Goal: Task Accomplishment & Management: Manage account settings

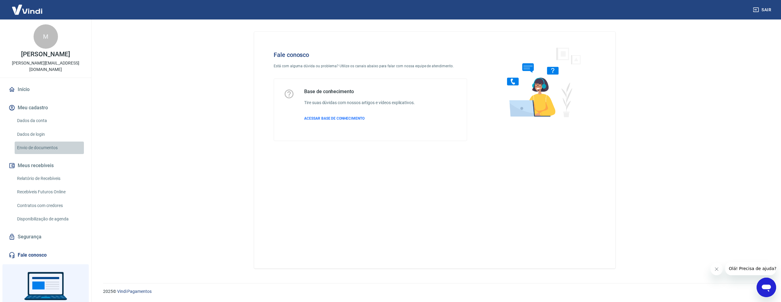
click at [38, 142] on link "Envio de documentos" at bounding box center [49, 148] width 69 height 13
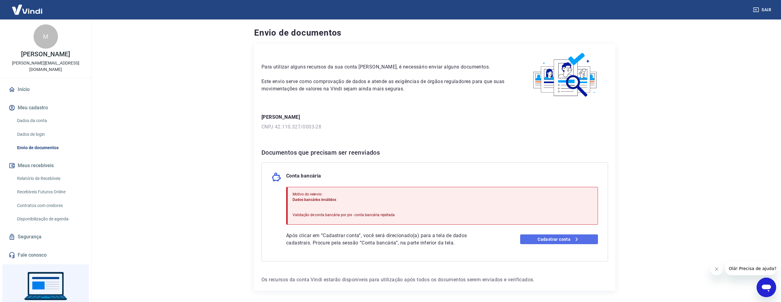
click at [531, 238] on link "Cadastrar conta" at bounding box center [559, 240] width 78 height 10
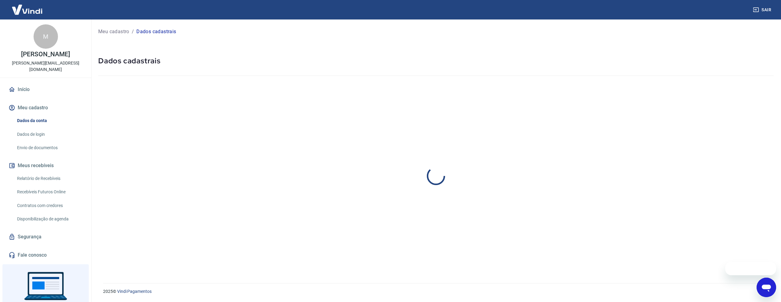
select select "SP"
select select "business"
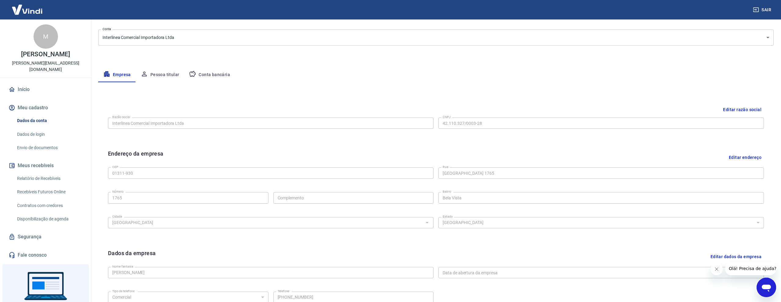
scroll to position [79, 0]
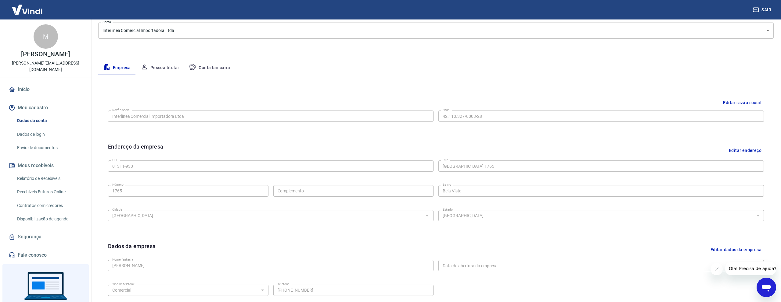
click at [207, 67] on button "Conta bancária" at bounding box center [209, 68] width 51 height 15
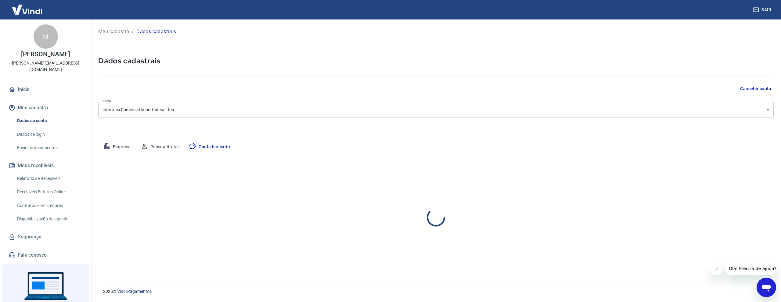
scroll to position [0, 0]
select select "1"
click at [725, 171] on button "Editar conta bancária" at bounding box center [747, 173] width 51 height 12
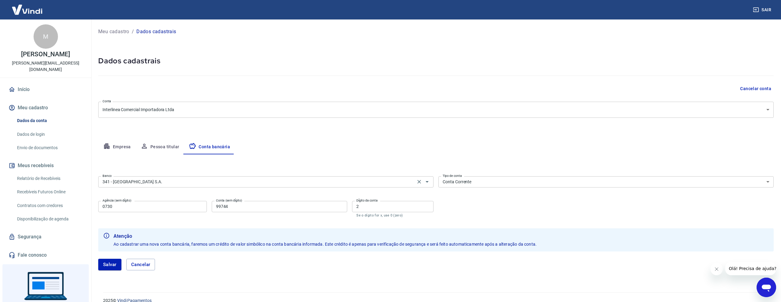
scroll to position [9, 0]
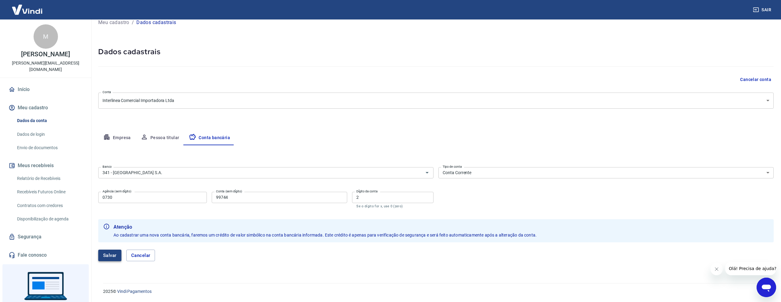
click at [116, 254] on button "Salvar" at bounding box center [109, 256] width 23 height 12
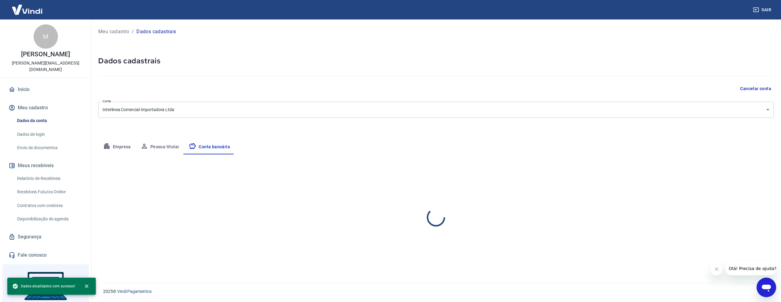
scroll to position [0, 0]
select select "1"
click at [52, 143] on link "Envio de documentos" at bounding box center [49, 148] width 69 height 13
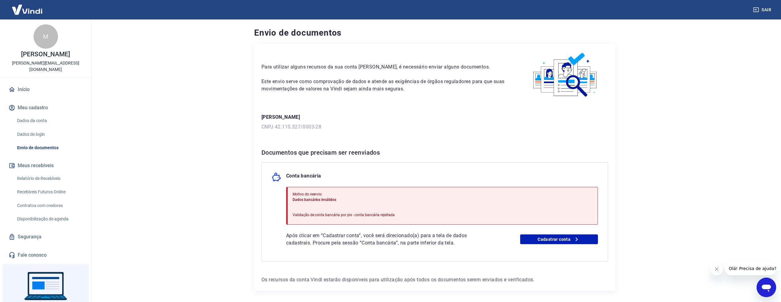
click at [362, 216] on p "Validação de conta bancária por pix - conta bancária rejeitada" at bounding box center [343, 215] width 102 height 5
click at [767, 282] on icon "Abrir janela de mensagens" at bounding box center [766, 287] width 11 height 11
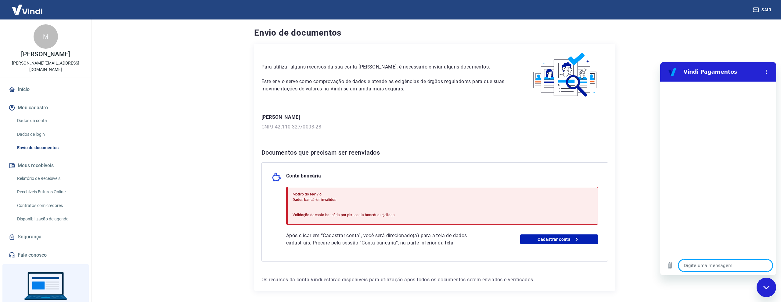
click at [353, 216] on p "Validação de conta bancária por pix - conta bancária rejeitada" at bounding box center [343, 215] width 102 height 5
click at [353, 217] on p "Validação de conta bancária por pix - conta bancária rejeitada" at bounding box center [343, 215] width 102 height 5
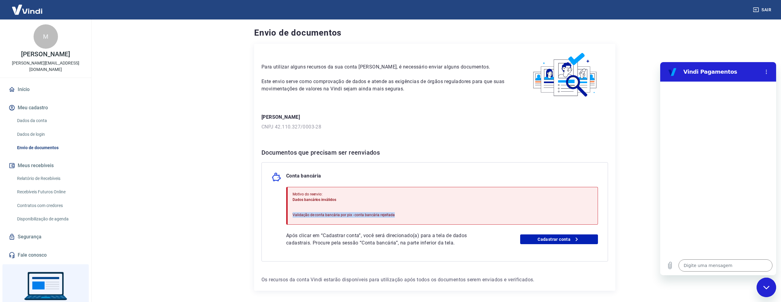
click at [353, 217] on p "Validação de conta bancária por pix - conta bancária rejeitada" at bounding box center [343, 215] width 102 height 5
copy p "Validação de conta bancária por pix - conta bancária rejeitada"
click at [697, 265] on textarea at bounding box center [725, 266] width 94 height 12
paste textarea "Validação de conta bancária por pix - conta bancária rejeitada"
type textarea "Validação de conta bancária por pix - conta bancária rejeitada"
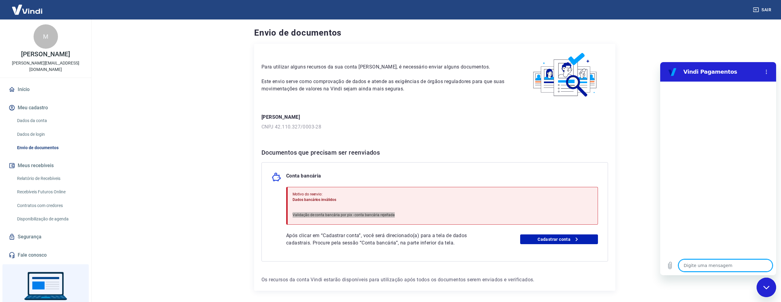
type textarea "x"
click at [548, 234] on div "Após clicar em “Cadastrar conta”, você será direcionado(a) para a tela de dados…" at bounding box center [442, 239] width 312 height 15
click at [55, 144] on link "Envio de documentos" at bounding box center [49, 148] width 69 height 13
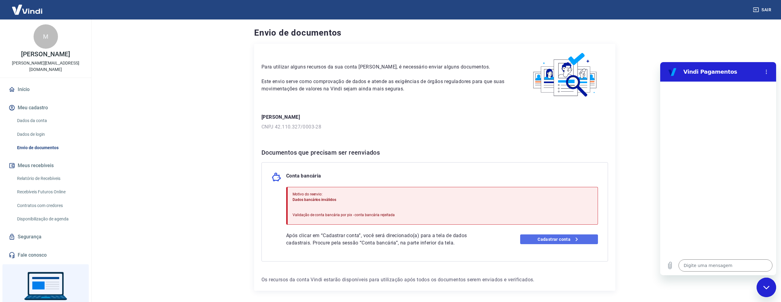
click at [538, 237] on link "Cadastrar conta" at bounding box center [559, 240] width 78 height 10
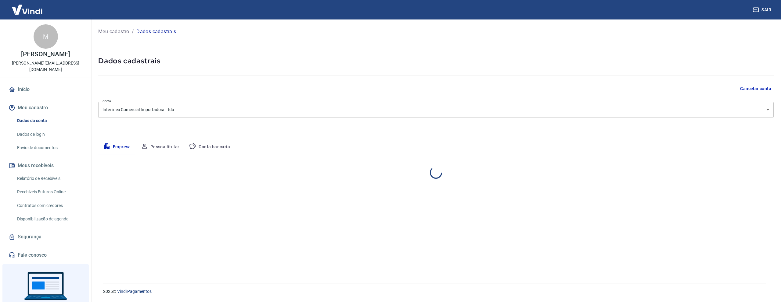
select select "SP"
select select "business"
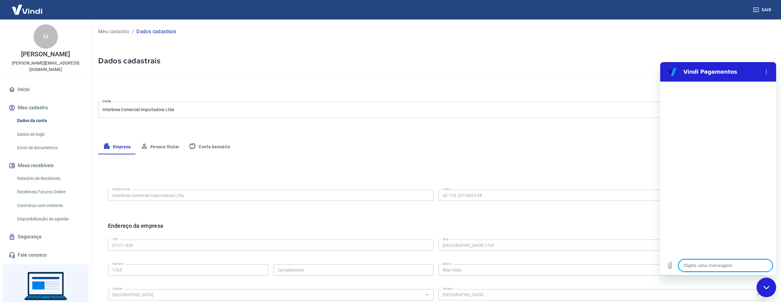
click at [202, 147] on button "Conta bancária" at bounding box center [209, 147] width 51 height 15
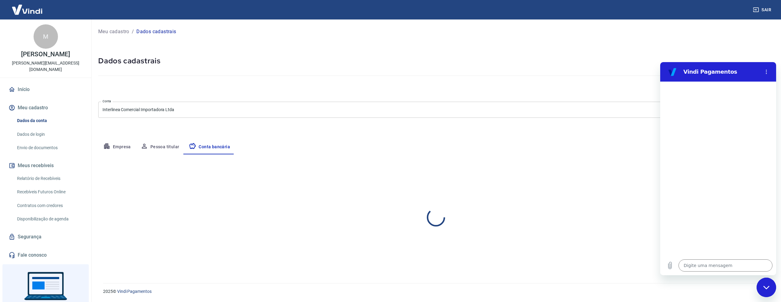
select select "1"
click at [473, 174] on div "Editar conta bancária" at bounding box center [435, 173] width 675 height 12
click at [763, 76] on button "Menu de opções" at bounding box center [766, 72] width 12 height 12
click at [767, 288] on icon "Fechar janela de mensagens" at bounding box center [766, 287] width 6 height 3
type textarea "x"
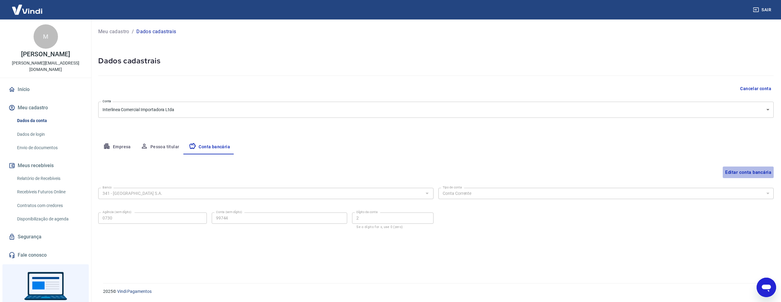
click at [728, 171] on button "Editar conta bancária" at bounding box center [747, 173] width 51 height 12
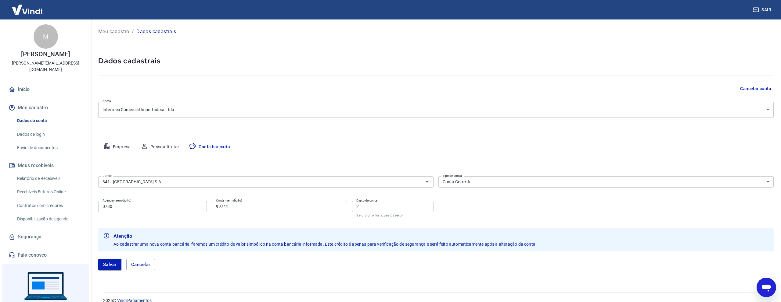
click at [171, 209] on input "0730" at bounding box center [152, 206] width 109 height 11
drag, startPoint x: 171, startPoint y: 209, endPoint x: 227, endPoint y: 202, distance: 56.8
click at [171, 209] on input "0730" at bounding box center [152, 206] width 109 height 11
type input "="
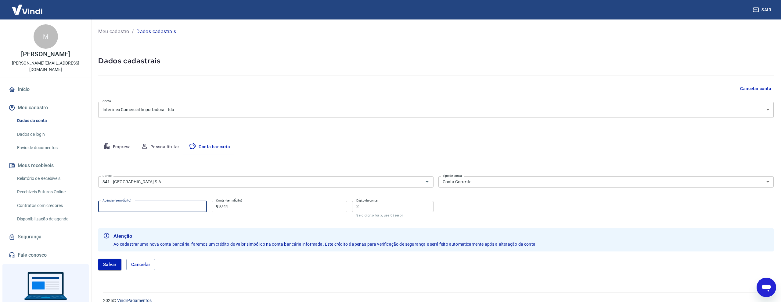
click at [249, 208] on input "99744" at bounding box center [280, 206] width 136 height 11
click at [374, 206] on input "2" at bounding box center [392, 206] width 81 height 11
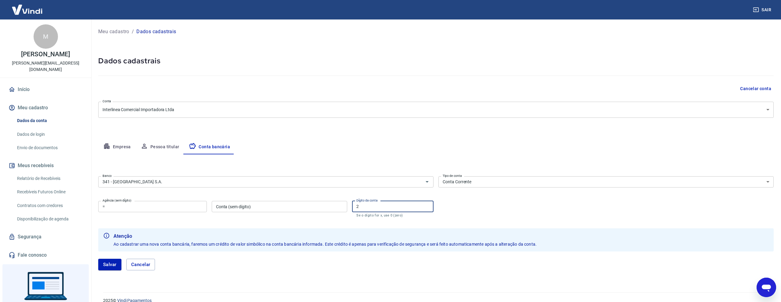
click at [374, 206] on input "2" at bounding box center [392, 206] width 81 height 11
click at [147, 206] on input "=" at bounding box center [152, 206] width 109 height 11
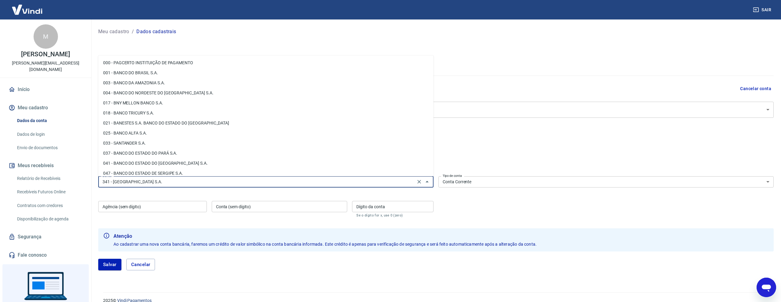
click at [214, 178] on input "341 - ITAÚ UNIBANCO S.A." at bounding box center [256, 182] width 313 height 8
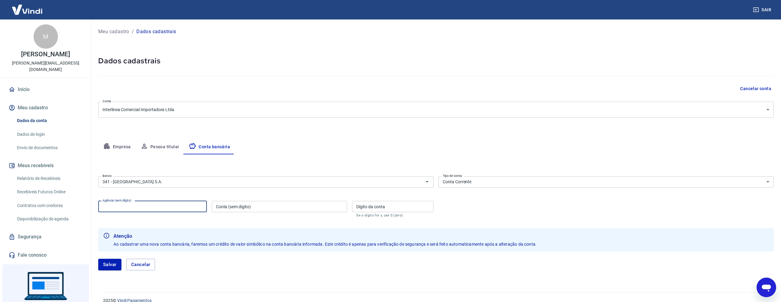
click at [205, 209] on input "Agência (sem dígito)" at bounding box center [152, 206] width 109 height 11
click at [483, 183] on select "Conta Corrente Conta Poupança" at bounding box center [605, 182] width 335 height 11
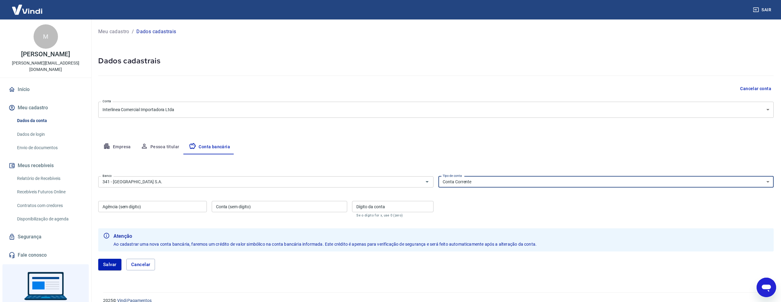
click at [438, 177] on select "Conta Corrente Conta Poupança" at bounding box center [605, 182] width 335 height 11
click at [119, 260] on button "Salvar" at bounding box center [109, 265] width 23 height 12
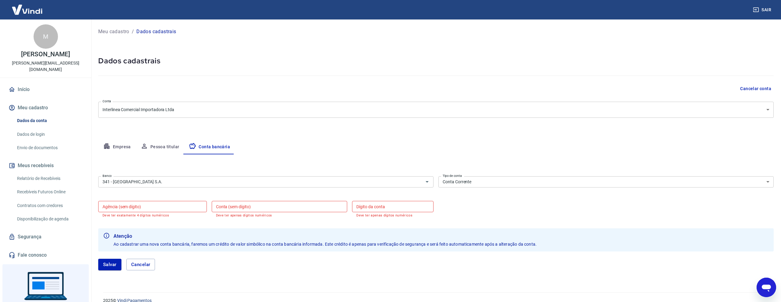
click at [162, 212] on input "Agência (sem dígito)" at bounding box center [152, 206] width 109 height 11
type input "0001"
click at [233, 211] on input "Conta (sem dígito)" at bounding box center [280, 206] width 136 height 11
paste input "64840982-1"
type input "64840982"
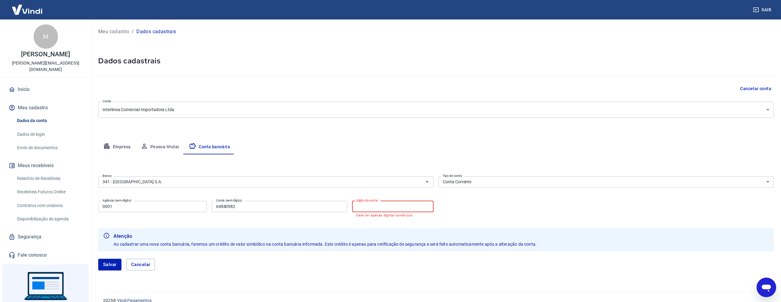
click at [397, 206] on input "Dígito da conta" at bounding box center [392, 206] width 81 height 11
type input "1"
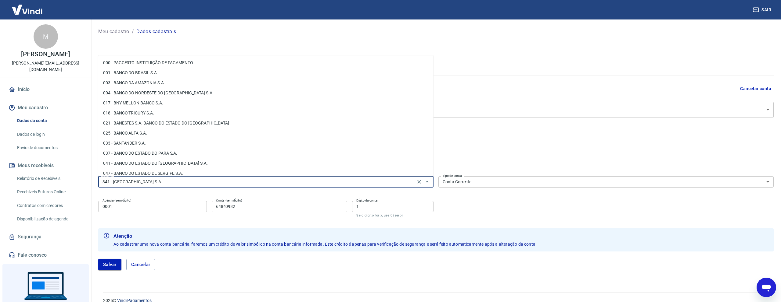
click at [175, 182] on input "341 - ITAÚ UNIBANCO S.A." at bounding box center [256, 182] width 313 height 8
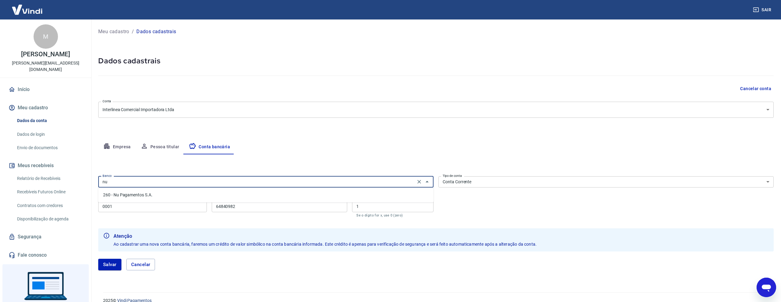
click at [141, 194] on li "260 - Nu Pagamentos S.A." at bounding box center [265, 195] width 335 height 10
type input "260 - Nu Pagamentos S.A."
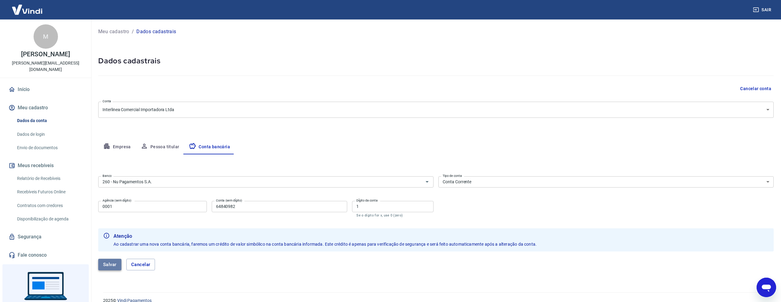
click at [114, 262] on button "Salvar" at bounding box center [109, 265] width 23 height 12
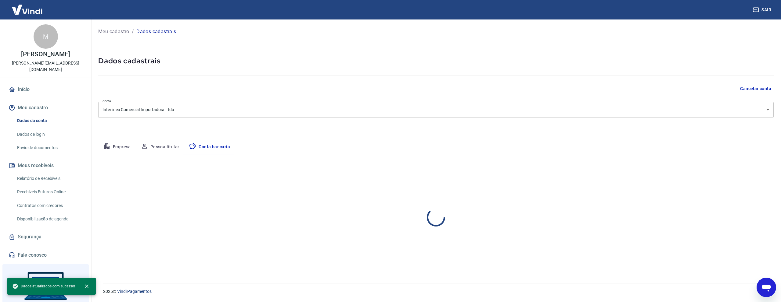
select select "1"
click at [48, 144] on link "Envio de documentos" at bounding box center [49, 148] width 69 height 13
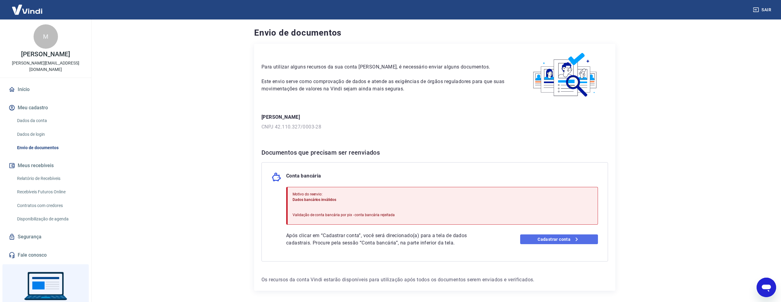
click at [558, 242] on link "Cadastrar conta" at bounding box center [559, 240] width 78 height 10
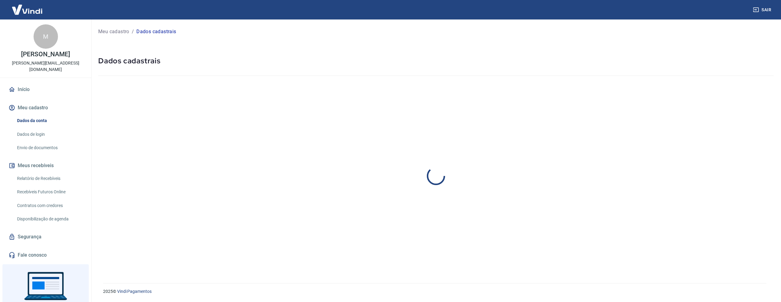
select select "SP"
select select "business"
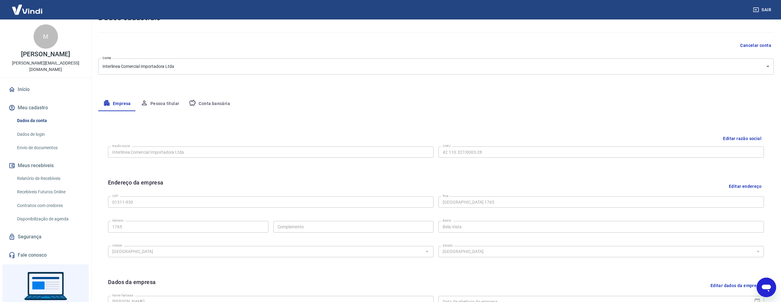
scroll to position [42, 0]
click at [209, 106] on button "Conta bancária" at bounding box center [209, 105] width 51 height 15
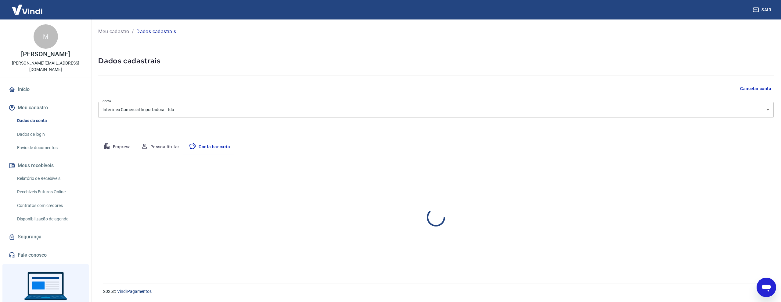
scroll to position [0, 0]
select select "1"
click at [43, 142] on link "Envio de documentos" at bounding box center [49, 148] width 69 height 13
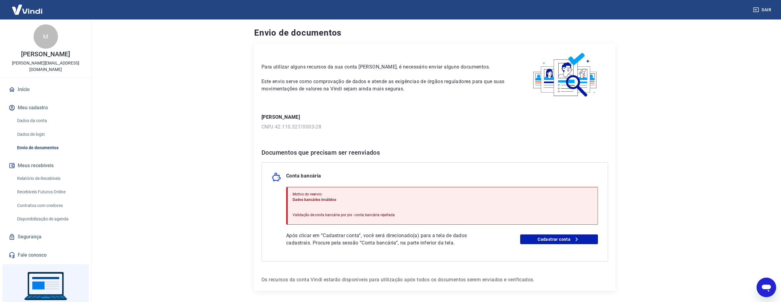
click at [43, 143] on link "Envio de documentos" at bounding box center [49, 148] width 69 height 13
click at [555, 242] on link "Cadastrar conta" at bounding box center [559, 240] width 78 height 10
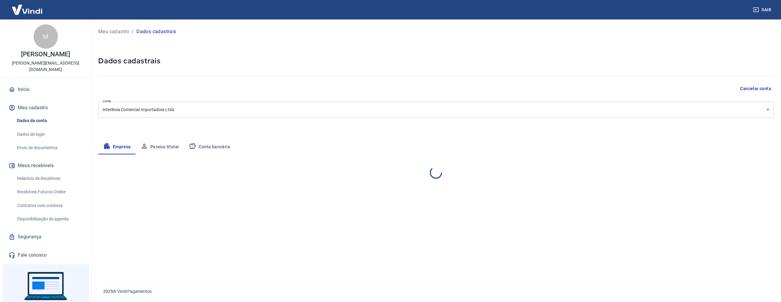
select select "SP"
select select "business"
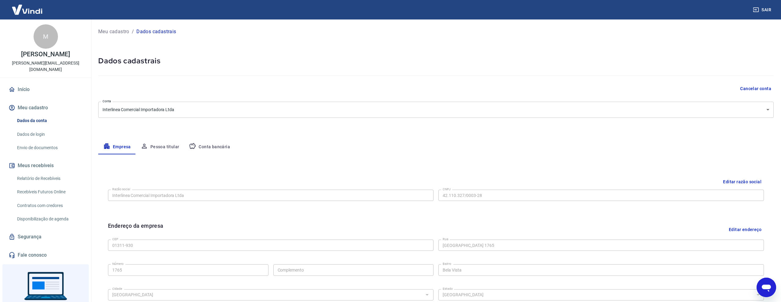
click at [171, 145] on button "Pessoa titular" at bounding box center [160, 147] width 48 height 15
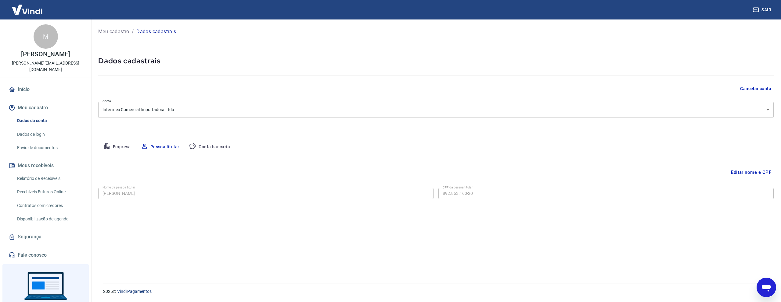
click at [204, 145] on button "Conta bancária" at bounding box center [209, 147] width 51 height 15
select select "1"
click at [236, 199] on div "260 - Nu Pagamentos S.A. Banco" at bounding box center [265, 193] width 335 height 11
click at [744, 172] on button "Editar conta bancária" at bounding box center [747, 173] width 51 height 12
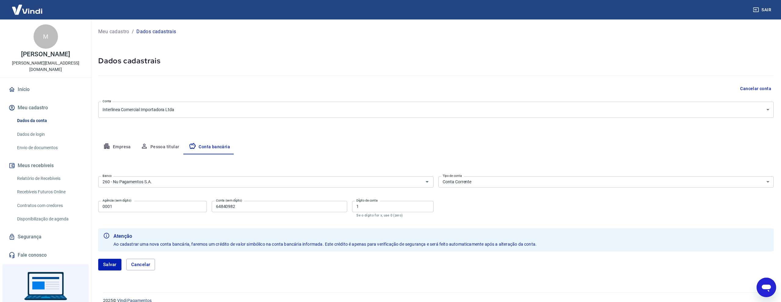
click at [552, 105] on body "Sair M [PERSON_NAME] [PERSON_NAME][EMAIL_ADDRESS][DOMAIN_NAME] Início Meu cadas…" at bounding box center [390, 151] width 781 height 302
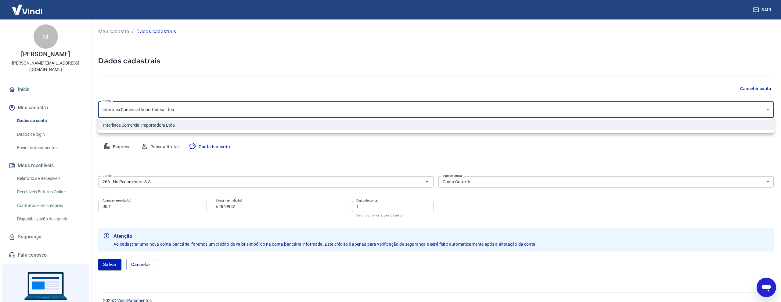
click at [475, 117] on div at bounding box center [390, 151] width 781 height 302
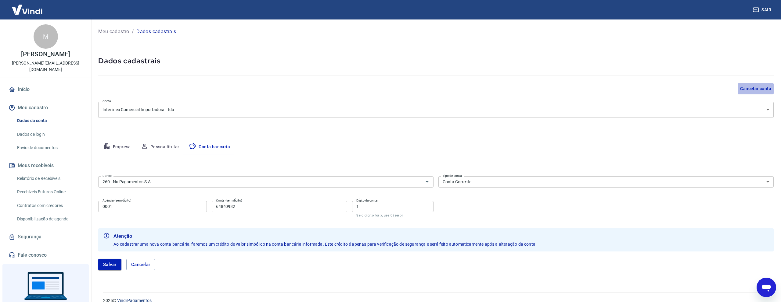
click at [755, 87] on button "Cancelar conta" at bounding box center [755, 88] width 36 height 11
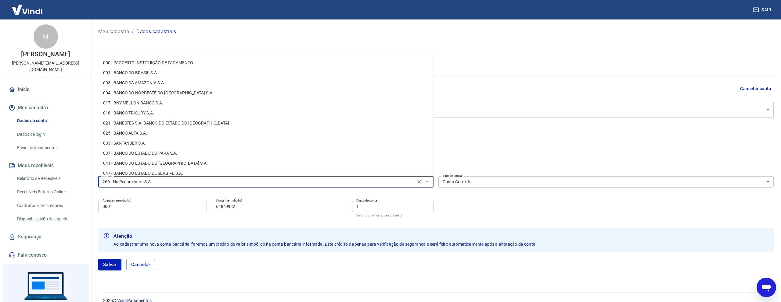
click at [275, 185] on input "260 - Nu Pagamentos S.A." at bounding box center [256, 182] width 313 height 8
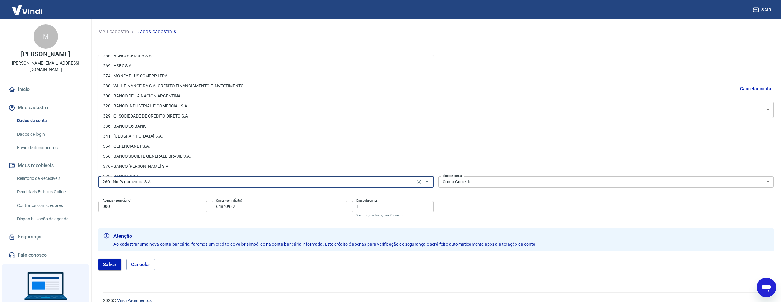
scroll to position [521, 0]
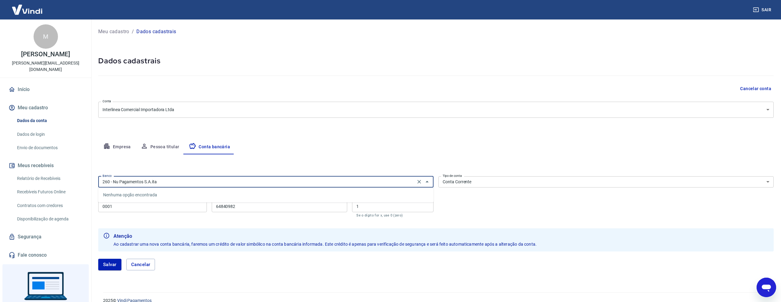
type input "260 - Nu Pagamentos S.A.itau"
click at [187, 196] on li "341 - [GEOGRAPHIC_DATA] S.A." at bounding box center [265, 195] width 335 height 10
type input "341 - [GEOGRAPHIC_DATA] S.A."
click at [172, 210] on input "0001" at bounding box center [152, 206] width 109 height 11
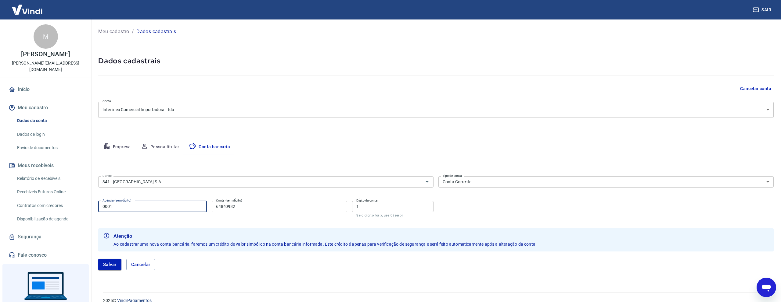
click at [172, 210] on input "0001" at bounding box center [152, 206] width 109 height 11
paste input "730"
type input "0730"
click at [262, 203] on input "64840982" at bounding box center [280, 206] width 136 height 11
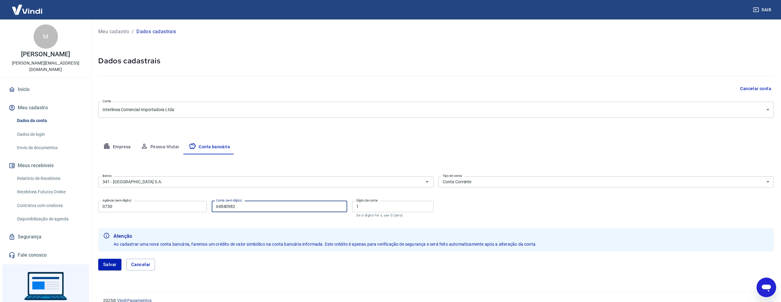
paste input "99744"
type input "99744"
click at [406, 206] on input "1" at bounding box center [392, 206] width 81 height 11
paste input "2"
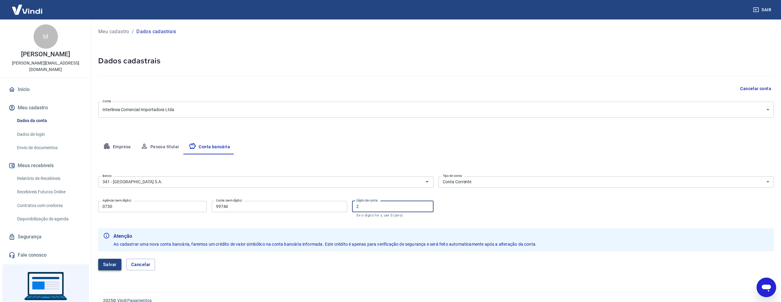
type input "2"
click at [113, 263] on button "Salvar" at bounding box center [109, 265] width 23 height 12
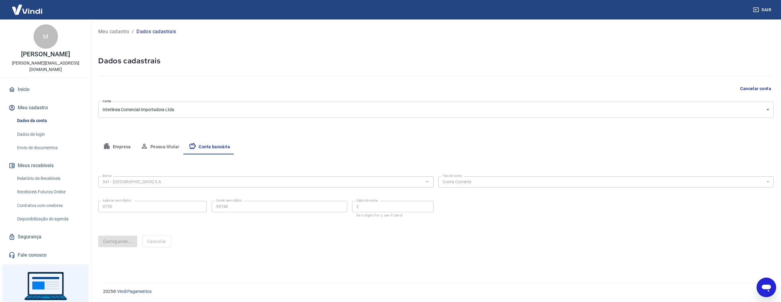
select select "1"
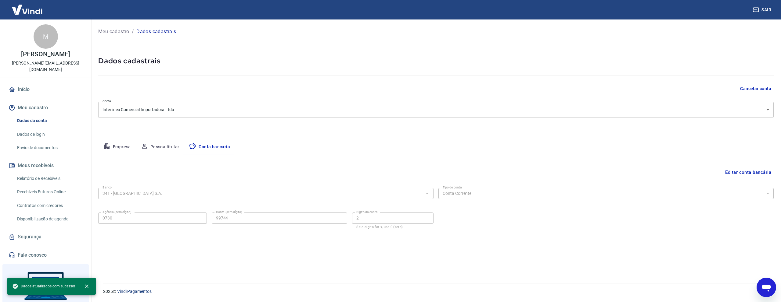
click at [770, 288] on icon "Abrir janela de mensagens" at bounding box center [765, 288] width 9 height 7
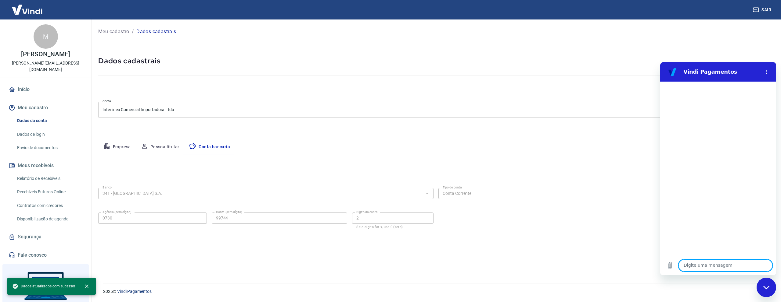
scroll to position [0, 0]
click at [692, 265] on textarea at bounding box center [725, 266] width 94 height 12
type textarea "N"
type textarea "x"
type textarea "Na"
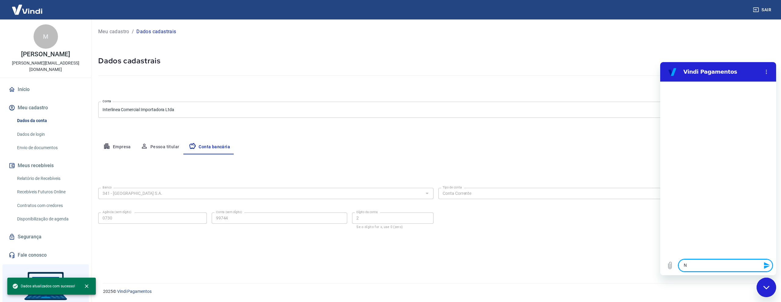
type textarea "x"
type textarea "Nao"
type textarea "x"
type textarea "Nao"
type textarea "x"
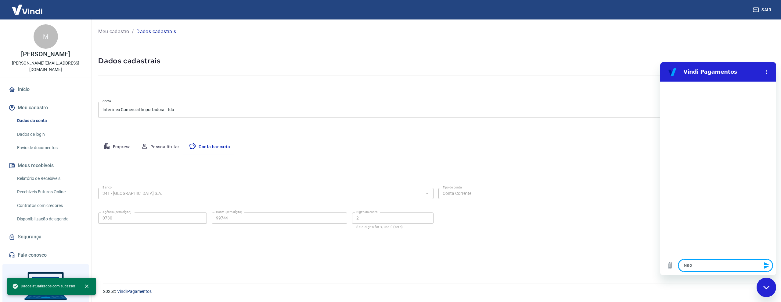
type textarea "Nao e"
type textarea "x"
type textarea "Nao es"
type textarea "x"
type textarea "Nao est"
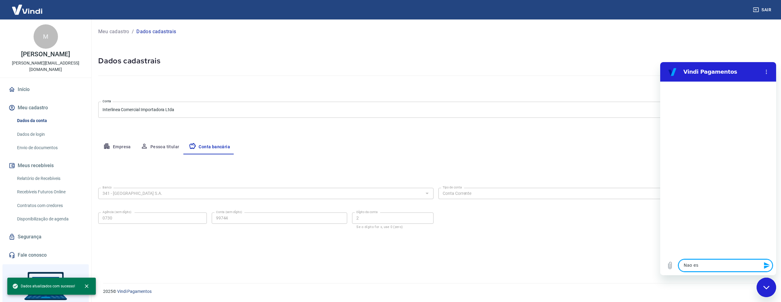
type textarea "x"
type textarea "Nao esto"
type textarea "x"
type textarea "Nao estou"
type textarea "x"
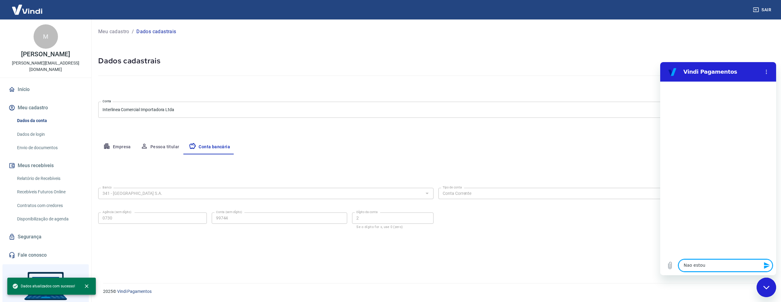
type textarea "Nao estou"
type textarea "x"
type textarea "Nao estou c"
type textarea "x"
type textarea "Nao estou co"
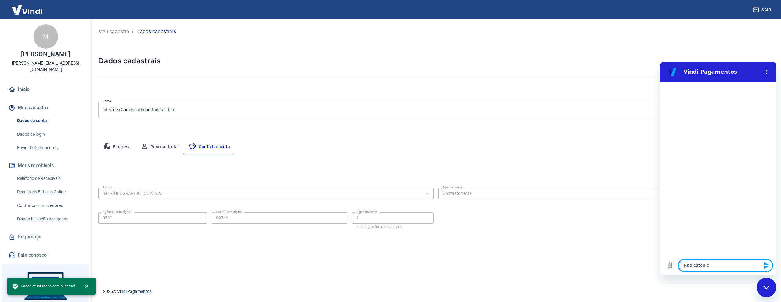
type textarea "x"
type textarea "Nao estou con"
type textarea "x"
type textarea "Nao estou cons"
type textarea "x"
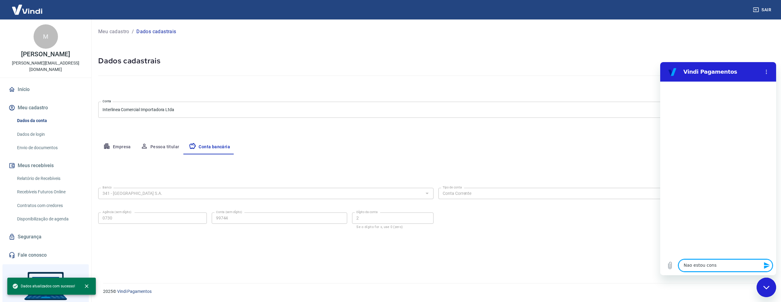
type textarea "Nao estou conse"
type textarea "x"
type textarea "Nao estou conseg"
type textarea "x"
type textarea "Nao estou consegu"
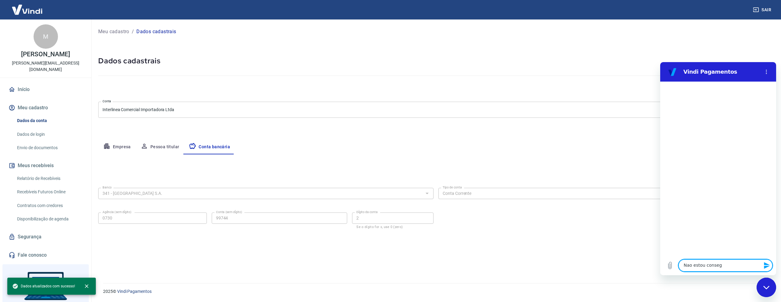
type textarea "x"
type textarea "Nao estou consegui"
type textarea "x"
type textarea "Nao estou conseguin"
type textarea "x"
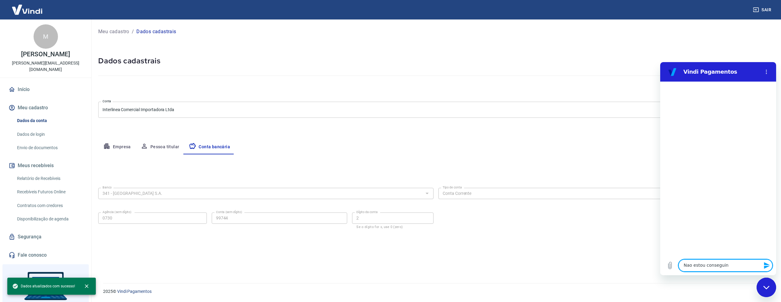
type textarea "Nao estou conseguind"
type textarea "x"
type textarea "Nao estou conseguindo"
type textarea "x"
type textarea "Nao estou conseguindo"
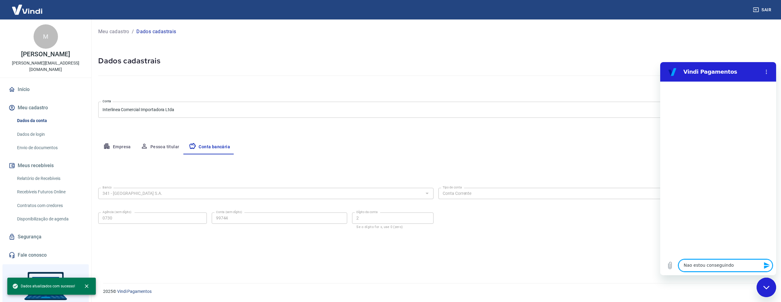
type textarea "x"
type textarea "Nao estou conseguindo v"
type textarea "x"
type textarea "Nao estou conseguindo va"
type textarea "x"
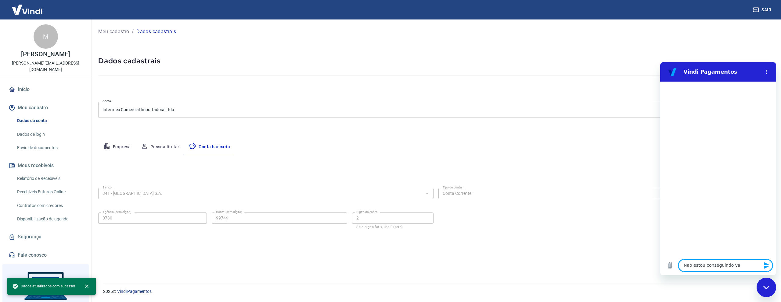
type textarea "Nao estou conseguindo val"
type textarea "x"
type textarea "Nao estou conseguindo vali"
type textarea "x"
type textarea "Nao estou conseguindo valid"
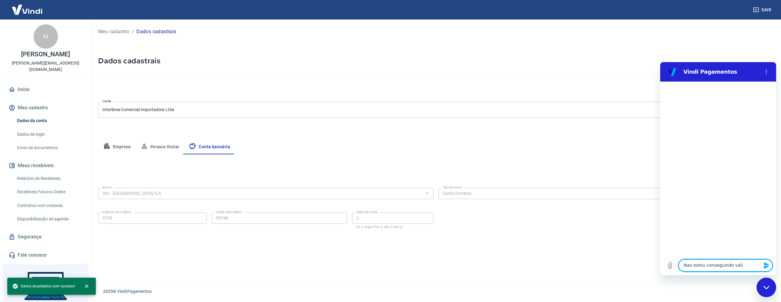
type textarea "x"
type textarea "Nao estou conseguindo valida"
type textarea "x"
type textarea "Nao estou conseguindo validar"
type textarea "x"
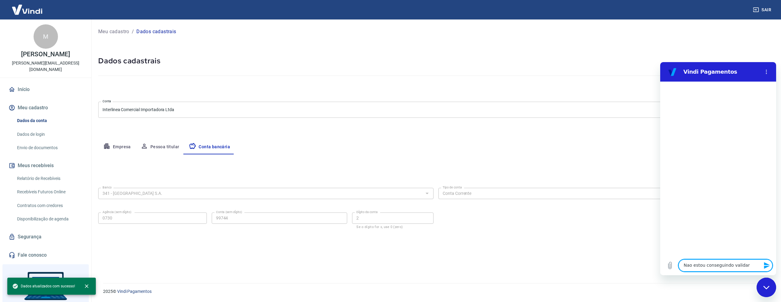
type textarea "Nao estou conseguindo validar"
type textarea "x"
type textarea "Nao estou conseguindo validar m"
type textarea "x"
type textarea "Nao estou conseguindo validar mi"
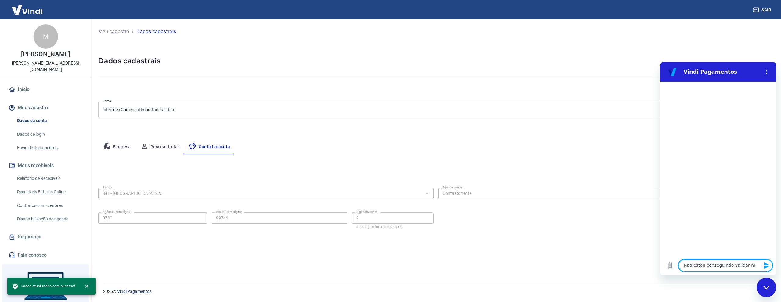
type textarea "x"
type textarea "Nao estou conseguindo validar min"
type textarea "x"
type textarea "Nao estou conseguindo validar minh"
type textarea "x"
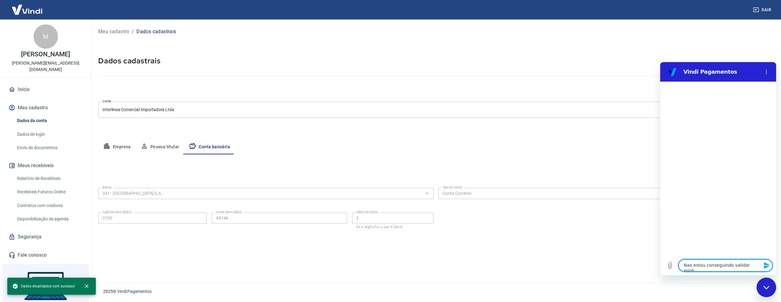
type textarea "Nao estou conseguindo validar minha"
type textarea "x"
type textarea "Nao estou conseguindo validar minha"
type textarea "x"
type textarea "Nao estou conseguindo validar minha c"
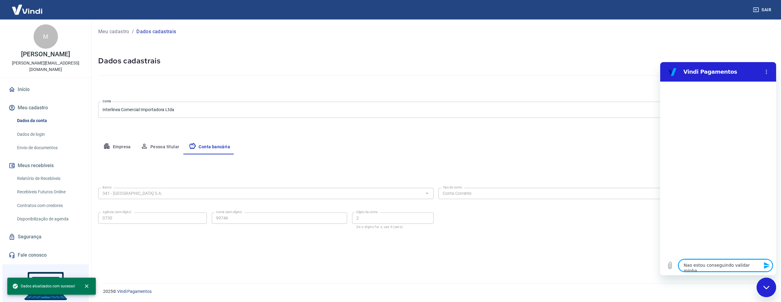
type textarea "x"
type textarea "Nao estou conseguindo validar minha co"
type textarea "x"
type textarea "Nao estou conseguindo validar minha con"
type textarea "x"
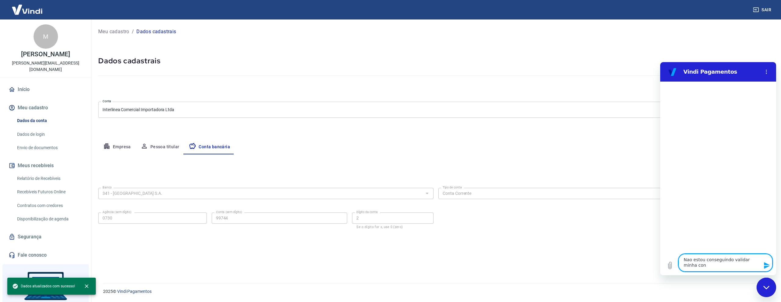
type textarea "Nao estou conseguindo validar minha cona"
type textarea "x"
type textarea "Nao estou conseguindo validar minha cona"
type textarea "x"
type textarea "Nao estou conseguindo validar minha cona b"
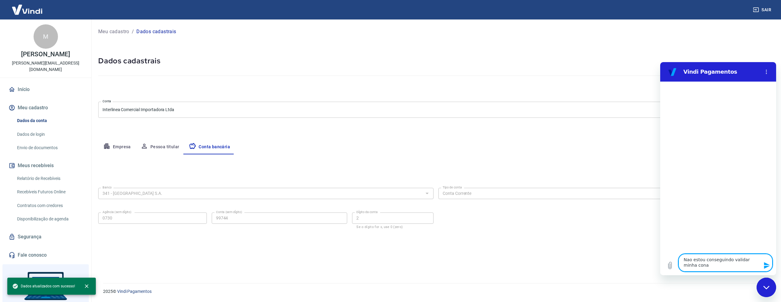
type textarea "x"
type textarea "Nao estou conseguindo validar minha cona ba"
type textarea "x"
type textarea "Nao estou conseguindo validar minha cona ban"
type textarea "x"
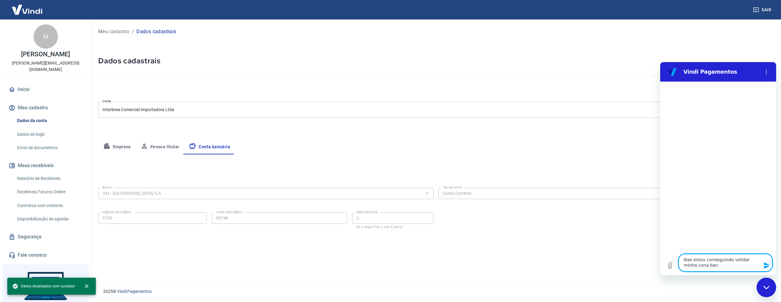
type textarea "Nao estou conseguindo validar minha cona banc"
type textarea "x"
type textarea "Nao estou conseguindo validar minha cona banc'"
type textarea "x"
type textarea "Nao estou conseguindo validar minha cona bancá"
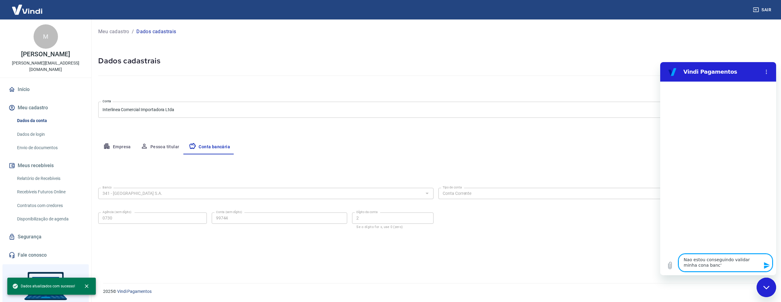
type textarea "x"
type textarea "Nao estou conseguindo validar minha cona bancár"
type textarea "x"
type textarea "Nao estou conseguindo validar minha cona bancári"
type textarea "x"
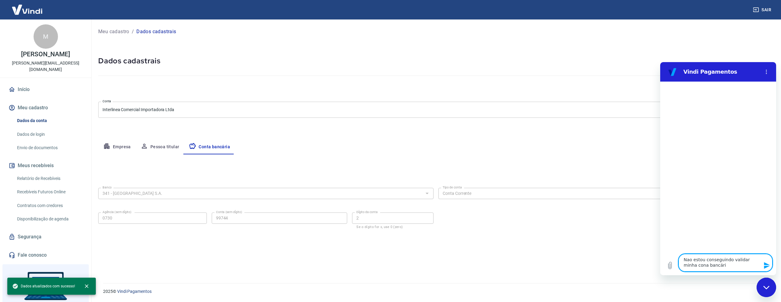
type textarea "Nao estou conseguindo validar minha cona bancária"
type textarea "x"
type textarea "Nao estou conseguindo validar minha conta bancária"
type textarea "x"
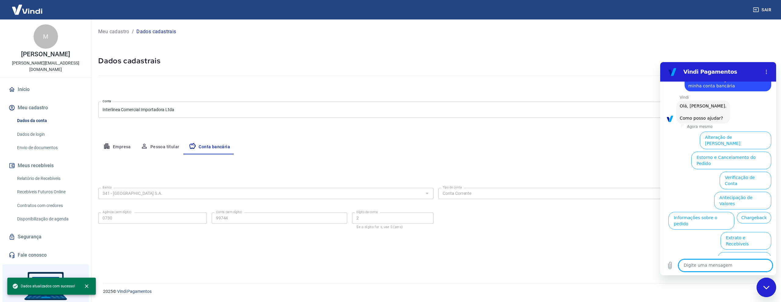
scroll to position [20, 0]
click at [740, 171] on button "Verificação de Conta" at bounding box center [745, 180] width 52 height 18
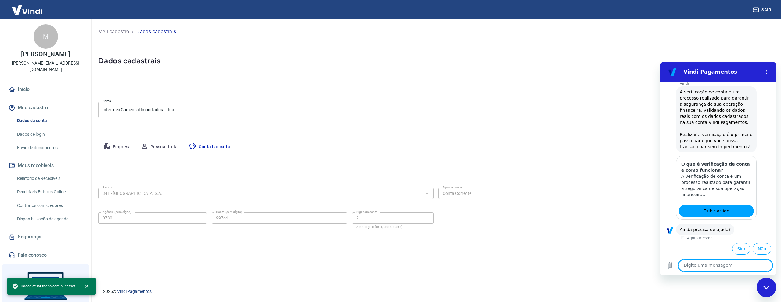
scroll to position [81, 0]
click at [738, 248] on button "Sim" at bounding box center [741, 249] width 18 height 12
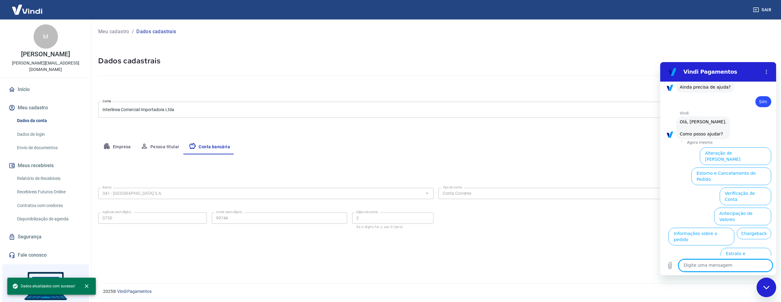
scroll to position [240, 0]
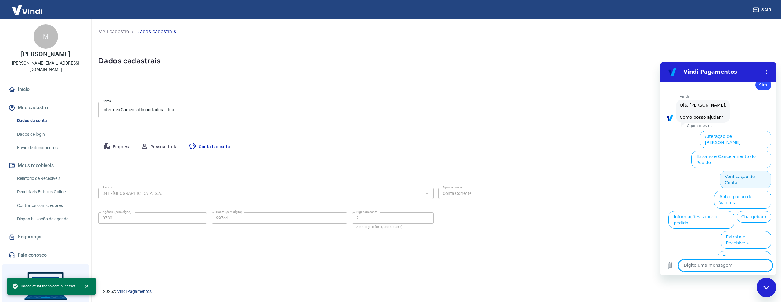
click at [730, 171] on button "Verificação de Conta" at bounding box center [745, 180] width 52 height 18
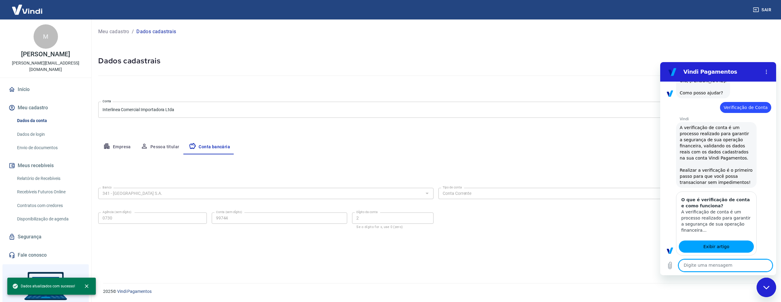
type textarea "x"
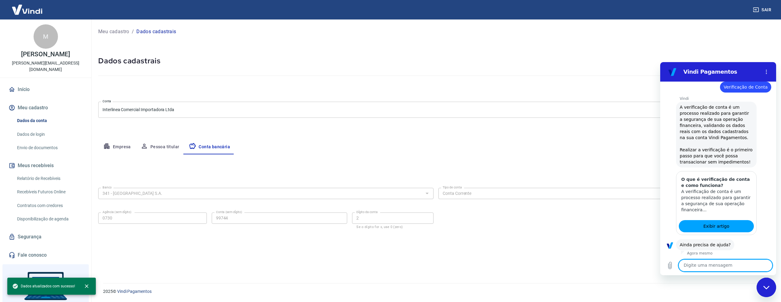
scroll to position [300, 0]
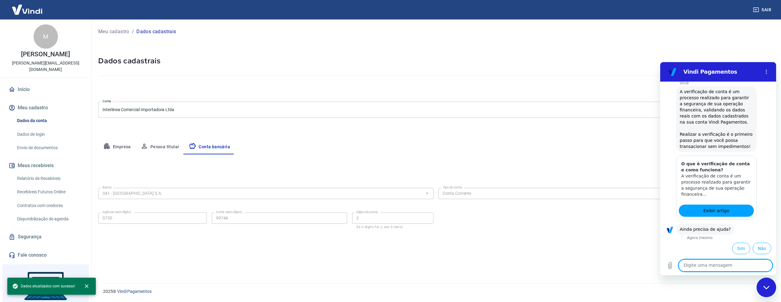
click at [698, 266] on textarea at bounding box center [725, 266] width 94 height 12
type textarea "P"
type textarea "x"
type textarea "Pr"
type textarea "x"
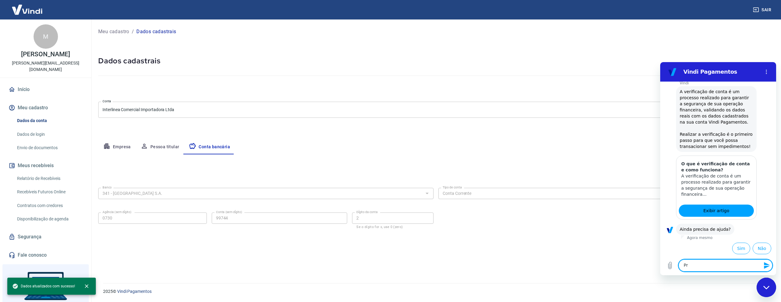
type textarea "Pre"
type textarea "x"
type textarea "Prec"
type textarea "x"
type textarea "Preci"
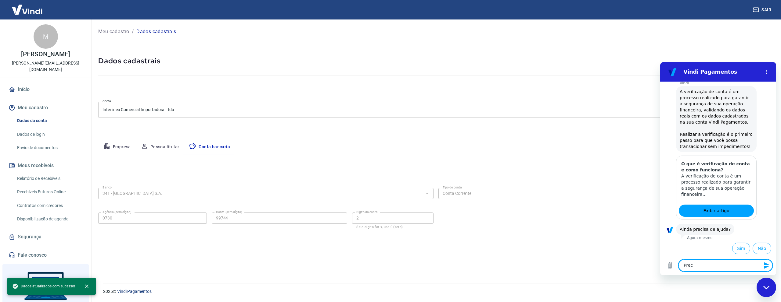
type textarea "x"
type textarea "Precis"
type textarea "x"
type textarea "Preciso"
type textarea "x"
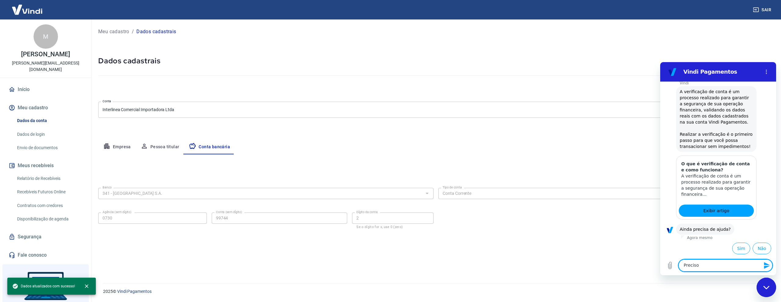
type textarea "Preciso"
type textarea "x"
type textarea "Preciso f"
type textarea "x"
type textarea "Preciso fa"
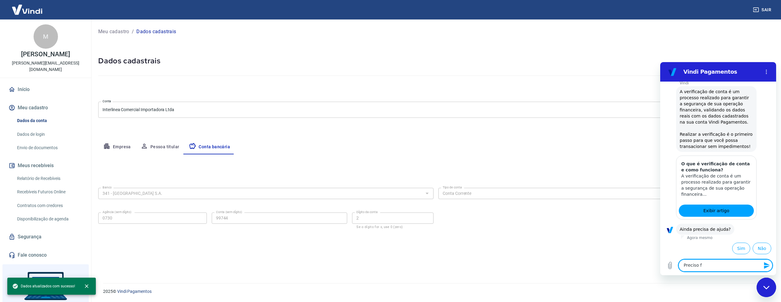
type textarea "x"
type textarea "Preciso fal"
type textarea "x"
type textarea "Preciso fala"
type textarea "x"
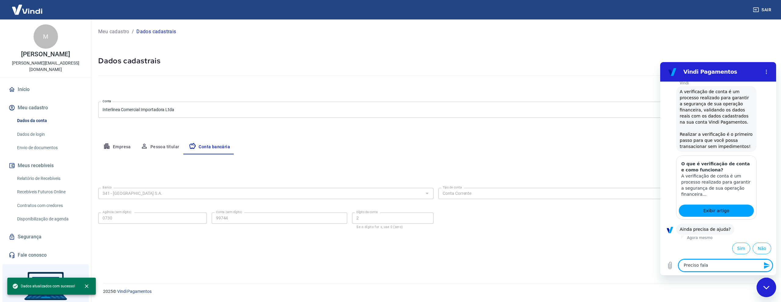
type textarea "Preciso falar"
type textarea "x"
type textarea "Preciso falar"
type textarea "x"
type textarea "Preciso falar c"
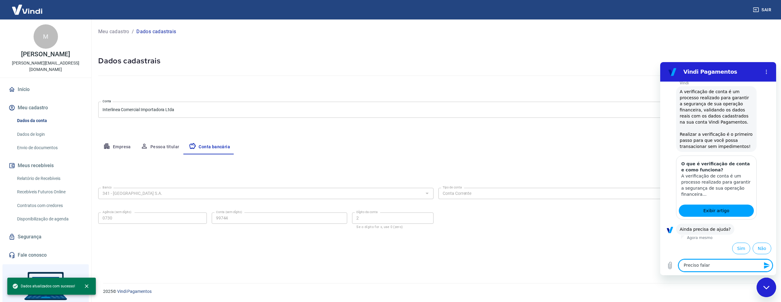
type textarea "x"
type textarea "Preciso falar co"
type textarea "x"
type textarea "Preciso falar com"
type textarea "x"
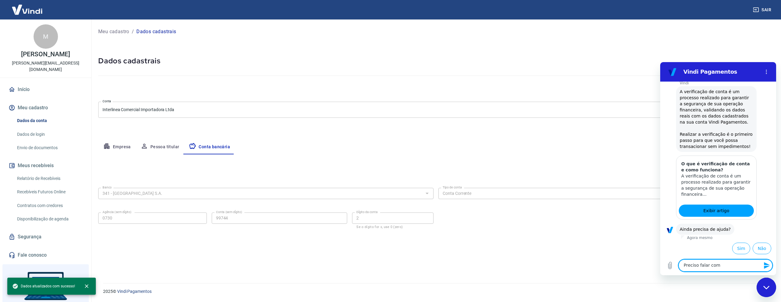
type textarea "Preciso falar com"
type textarea "x"
type textarea "Preciso falar com u"
type textarea "x"
type textarea "Preciso falar com um"
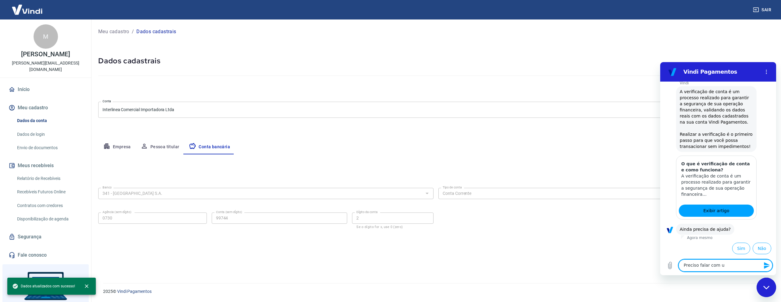
type textarea "x"
type textarea "Preciso falar com um"
type textarea "x"
type textarea "Preciso falar com um a"
type textarea "x"
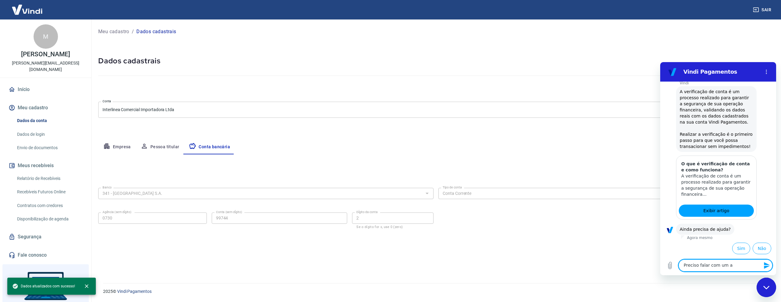
type textarea "Preciso falar com um at"
type textarea "x"
type textarea "Preciso falar com um ate"
type textarea "x"
type textarea "Preciso falar com um aten"
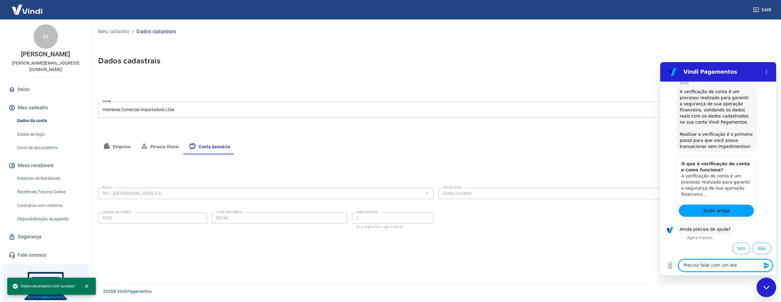
type textarea "x"
type textarea "Preciso falar com um atend"
type textarea "x"
type textarea "Preciso falar com um atende"
type textarea "x"
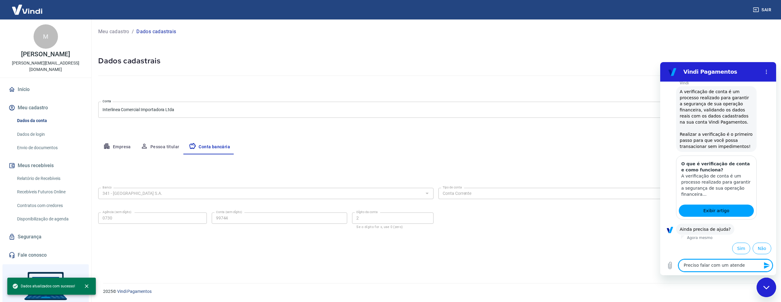
type textarea "Preciso falar com um atenden"
type textarea "x"
type textarea "Preciso falar com um atendent"
type textarea "x"
type textarea "Preciso falar com um atendente"
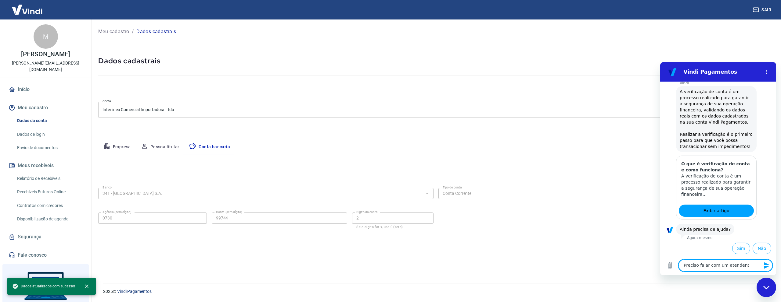
type textarea "x"
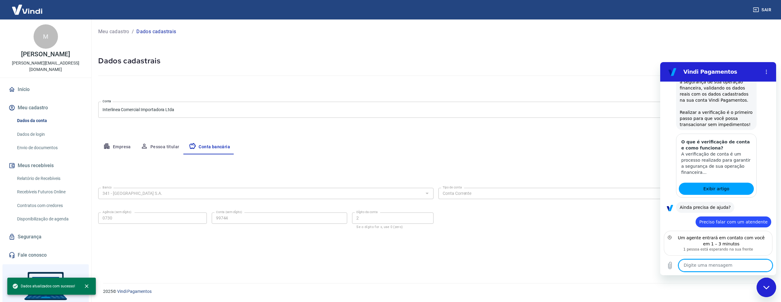
scroll to position [350, 0]
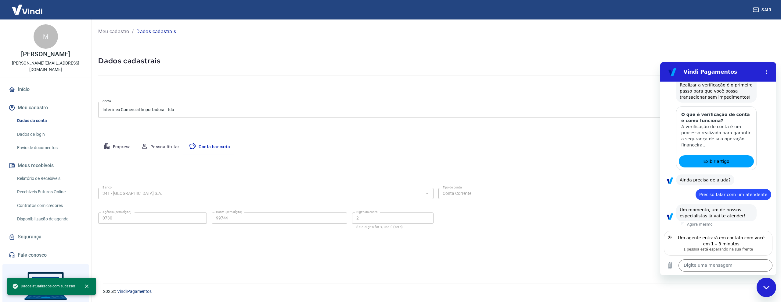
drag, startPoint x: 54, startPoint y: 139, endPoint x: 58, endPoint y: 139, distance: 4.0
click at [54, 142] on link "Envio de documentos" at bounding box center [49, 148] width 69 height 13
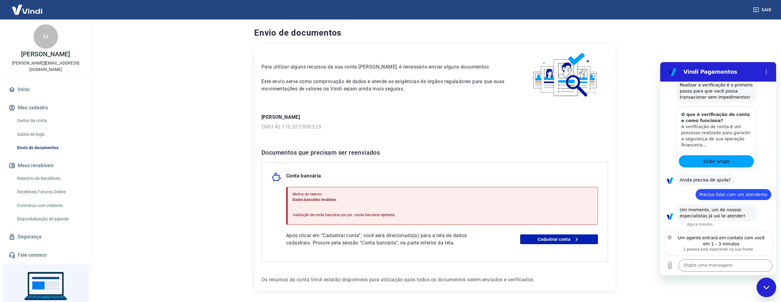
click at [333, 214] on p "Validação de conta bancária por pix - conta bancária rejeitada" at bounding box center [343, 215] width 102 height 5
click at [564, 237] on link "Cadastrar conta" at bounding box center [559, 240] width 78 height 10
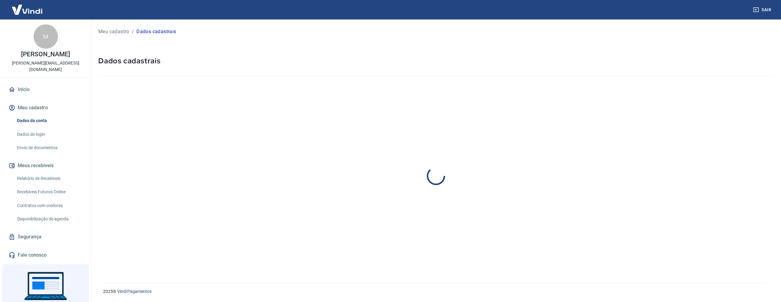
select select "SP"
select select "business"
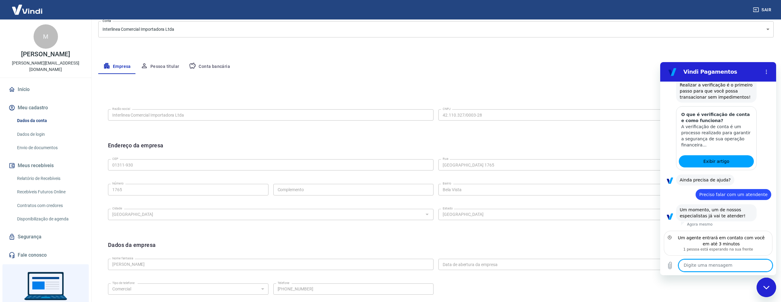
scroll to position [43, 0]
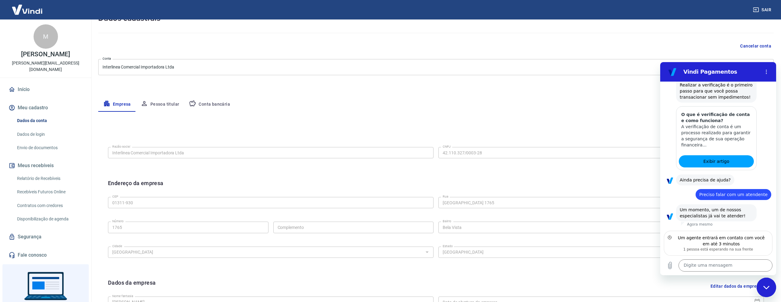
click at [152, 108] on button "Pessoa titular" at bounding box center [160, 104] width 48 height 15
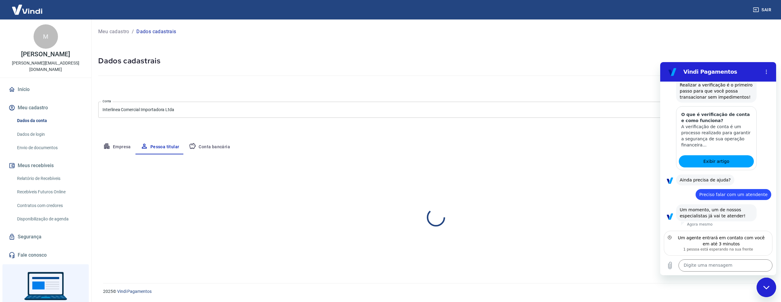
scroll to position [0, 0]
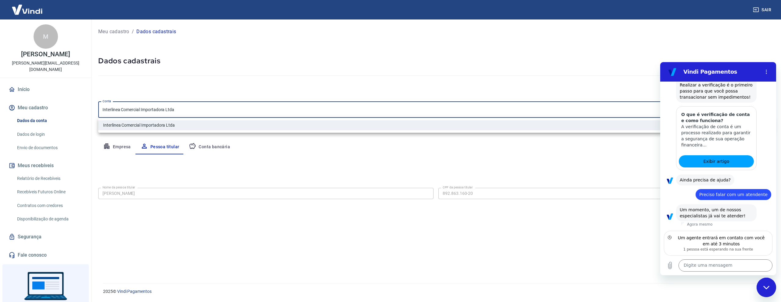
click at [196, 103] on body "Sair M Magda Regina Sbaraini magda@interlineaimportadora.com Início Meu cadastr…" at bounding box center [390, 151] width 781 height 302
click at [196, 103] on div at bounding box center [390, 151] width 781 height 302
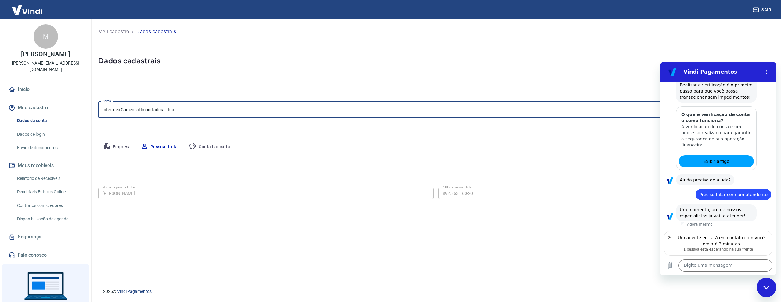
click at [209, 150] on button "Conta bancária" at bounding box center [209, 147] width 51 height 15
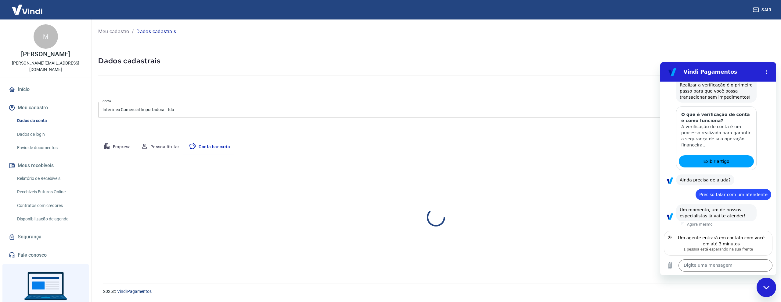
select select "1"
click at [702, 258] on div "Digite uma mensagem x" at bounding box center [718, 266] width 116 height 20
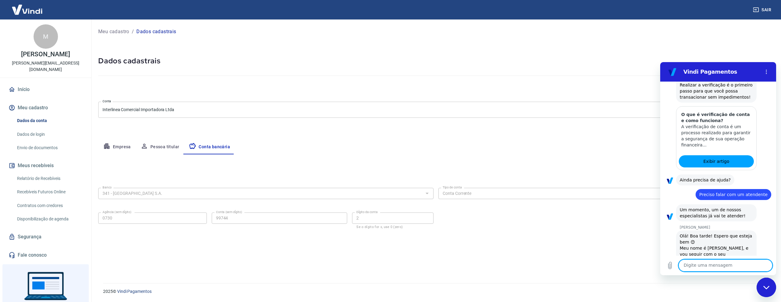
scroll to position [373, 0]
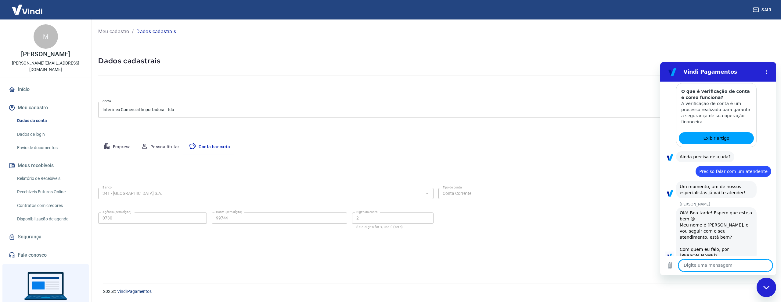
click at [695, 264] on textarea at bounding box center [725, 266] width 94 height 12
click at [694, 262] on textarea at bounding box center [725, 266] width 94 height 12
type textarea "Olá, me chamo Vitória"
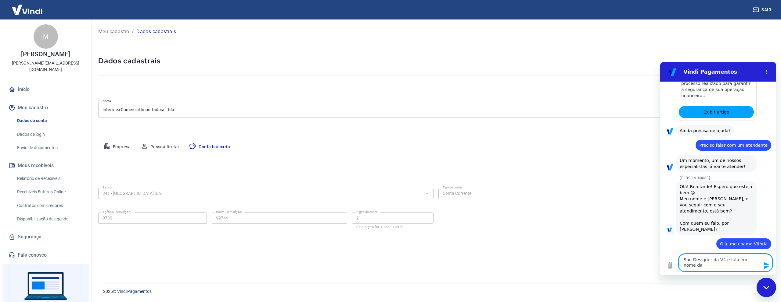
scroll to position [400, 0]
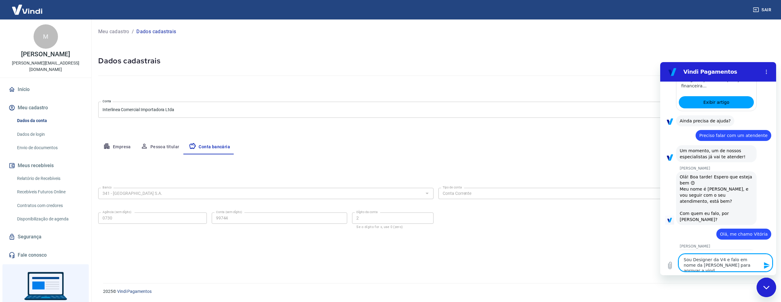
type textarea "Sou Designer da V4 e falo em nome da Magda para aprovar a vindi"
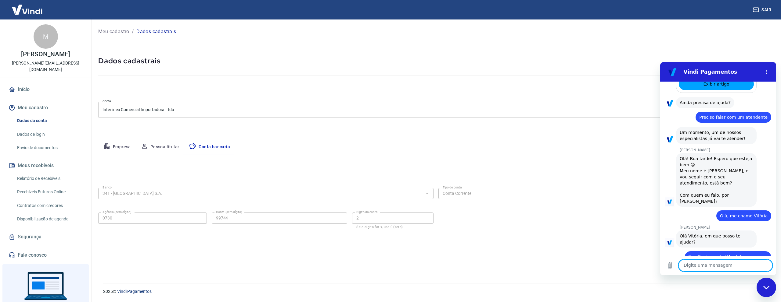
scroll to position [428, 0]
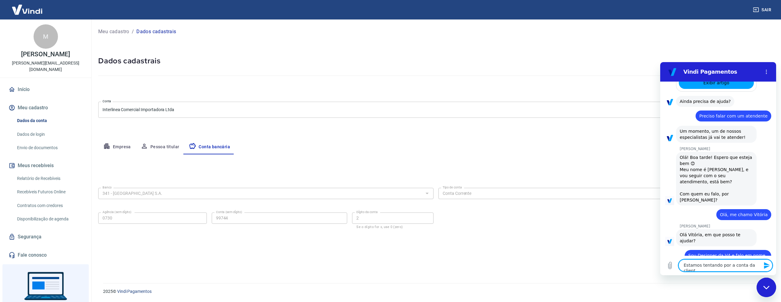
type textarea "Estamos tentando por a conta da cliente"
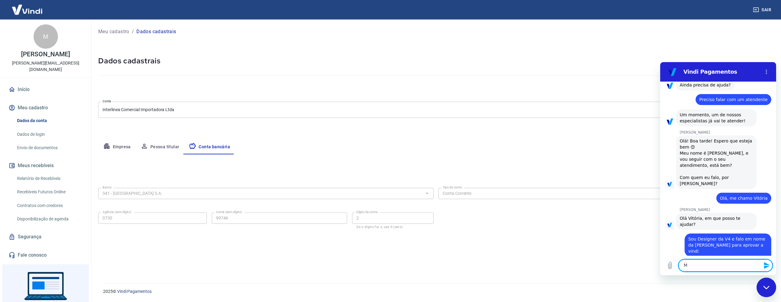
scroll to position [446, 0]
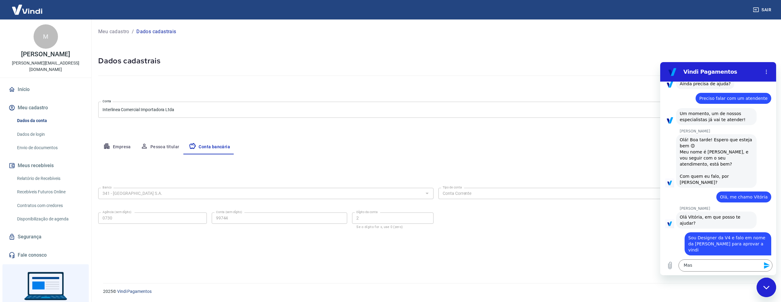
click at [66, 142] on link "Envio de documentos" at bounding box center [49, 148] width 69 height 13
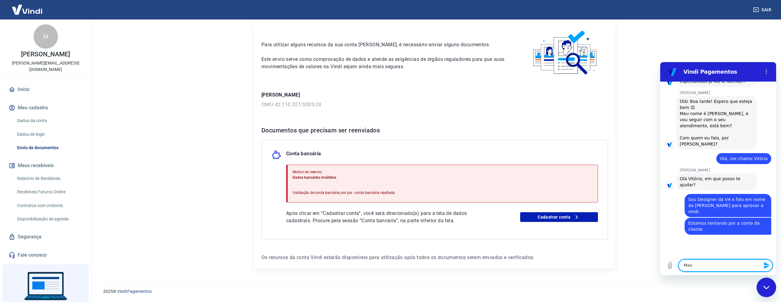
scroll to position [484, 0]
click at [697, 264] on textarea "Mas" at bounding box center [725, 266] width 94 height 12
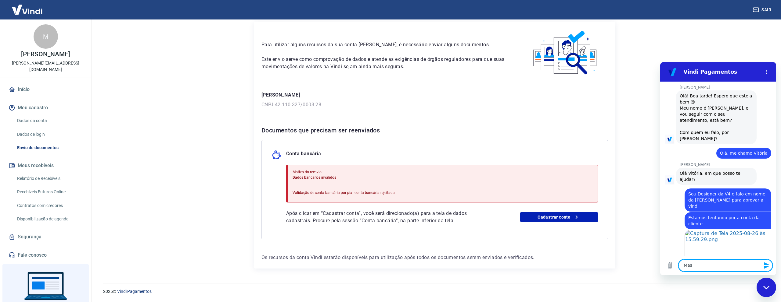
scroll to position [491, 0]
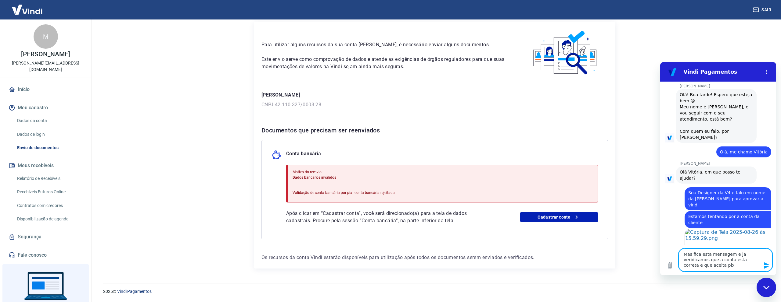
click at [692, 261] on textarea "Mas fica esta mensagem e ja veridicamos que a conta esta correta e que aceita p…" at bounding box center [725, 260] width 94 height 23
type textarea "Mas fica esta mensagem e ja verificamos que a conta esta correta e que aceita p…"
click at [713, 268] on textarea "Mas fica esta mensagem e ja verificamos que a conta esta correta e que aceita p…" at bounding box center [725, 260] width 94 height 23
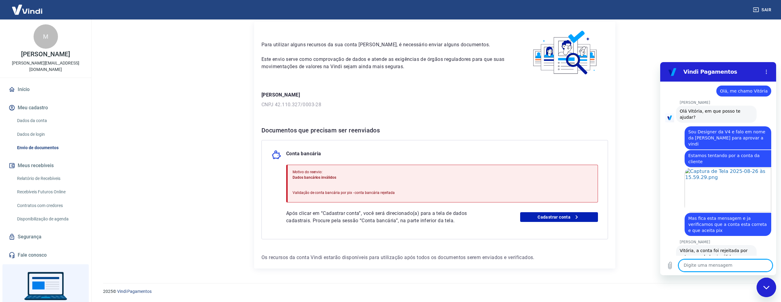
scroll to position [553, 0]
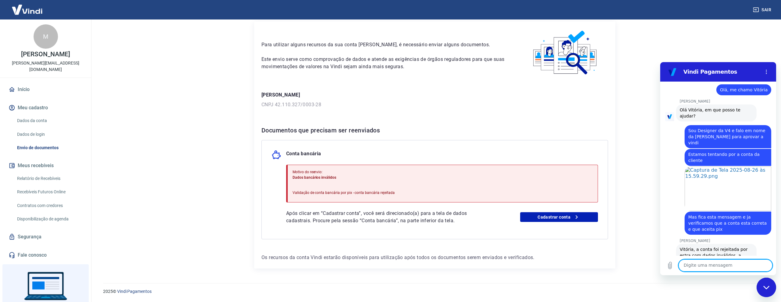
click at [691, 268] on textarea at bounding box center [725, 266] width 94 height 12
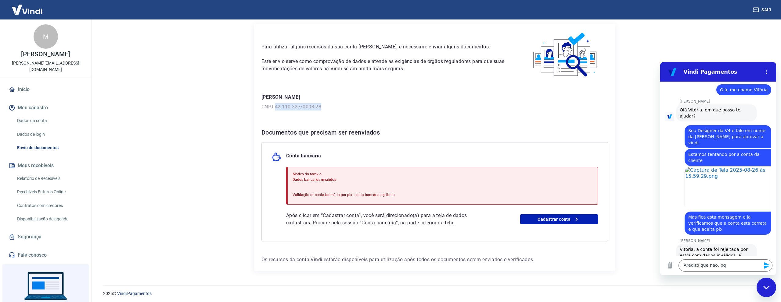
drag, startPoint x: 276, startPoint y: 107, endPoint x: 335, endPoint y: 107, distance: 58.9
click at [335, 107] on p "CNPJ 42.110.327/0003-28" at bounding box center [434, 106] width 346 height 7
copy p "42.110.327/0003-28"
click at [686, 266] on textarea "Aredito que nao, pq" at bounding box center [725, 266] width 94 height 12
drag, startPoint x: 731, startPoint y: 267, endPoint x: 721, endPoint y: 264, distance: 9.9
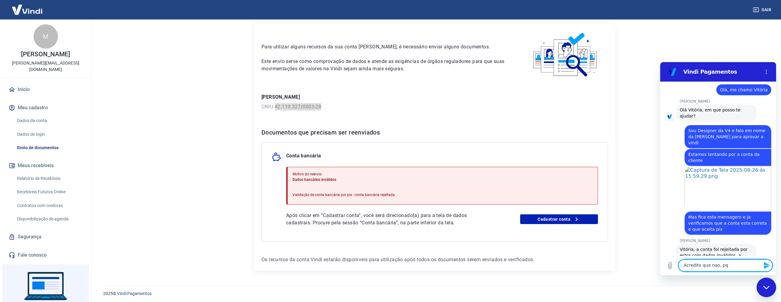
click at [731, 267] on textarea "Acredito que nao, pq" at bounding box center [725, 266] width 94 height 12
click at [730, 265] on textarea "Acredito que nao, pq" at bounding box center [725, 266] width 94 height 12
type textarea "Acredito que nao, pq essa conta é da matriz e cadastramos a filial"
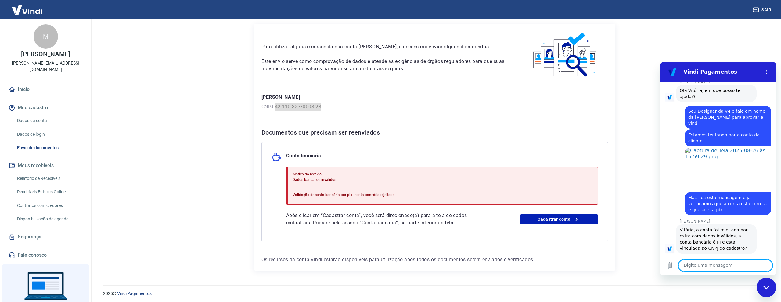
scroll to position [574, 0]
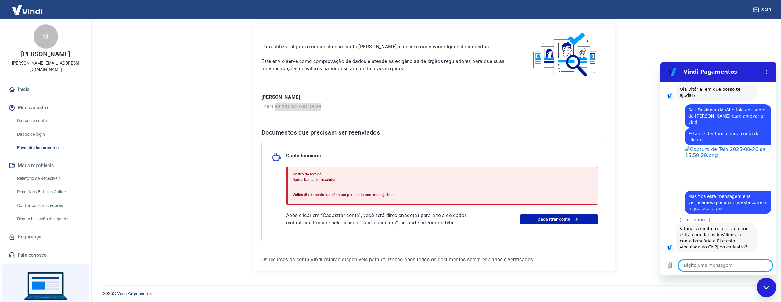
click at [697, 267] on textarea at bounding box center [725, 266] width 94 height 12
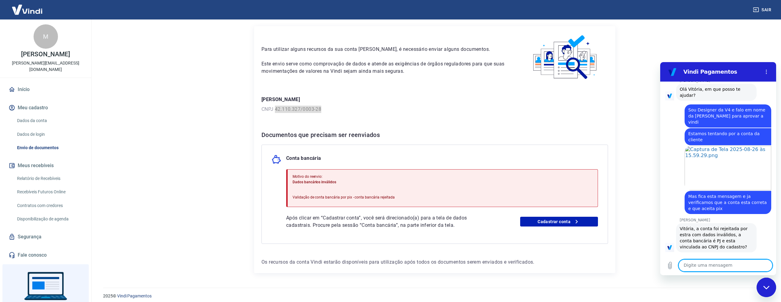
click at [689, 270] on textarea at bounding box center [725, 266] width 94 height 12
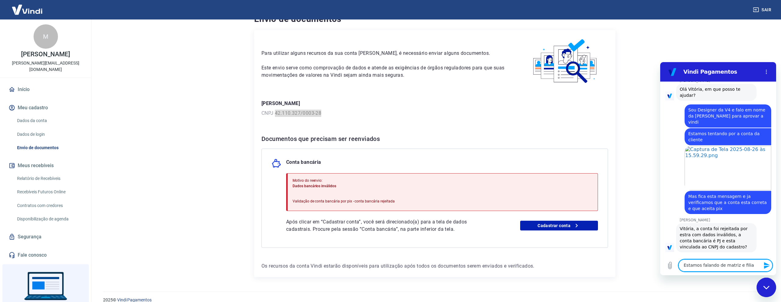
type textarea "Estamos falando de matriz e filial"
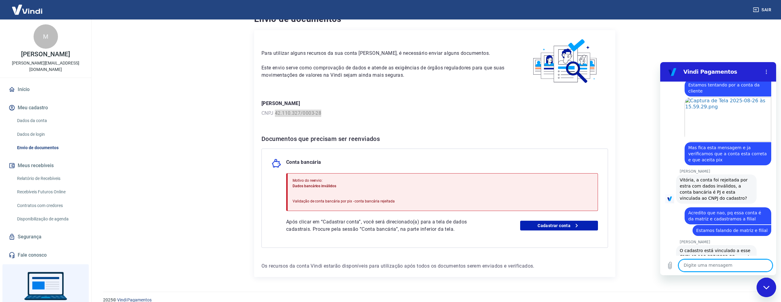
scroll to position [624, 0]
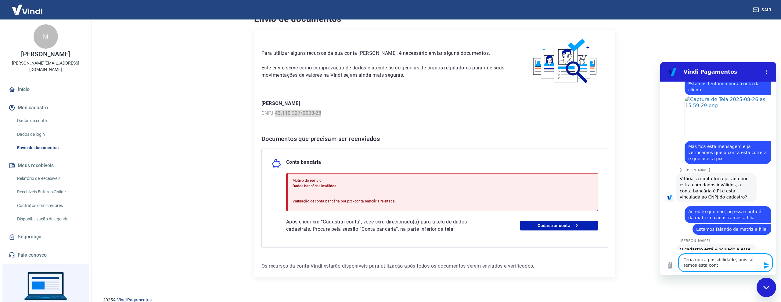
type textarea "Teria outra possibilidade, pois só temos esta conta"
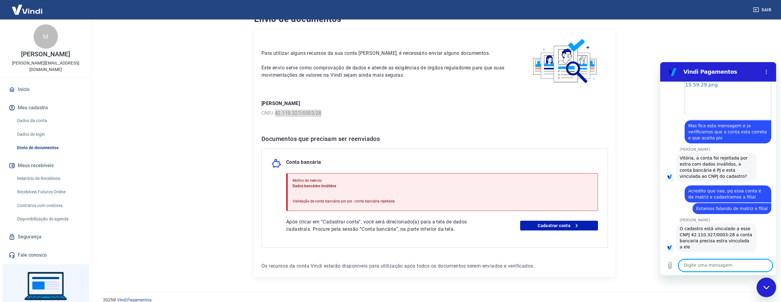
scroll to position [671, 0]
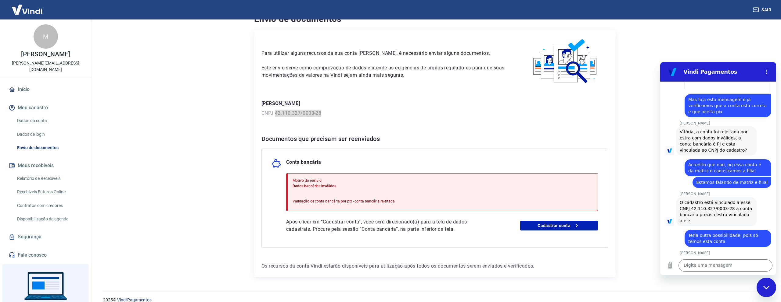
click at [715, 259] on span "Não, é necessário que seja vinculado ao CNPJ que o cadastro está" at bounding box center [715, 267] width 73 height 17
drag, startPoint x: 715, startPoint y: 271, endPoint x: 713, endPoint y: 267, distance: 4.0
click at [715, 270] on textarea at bounding box center [725, 266] width 94 height 12
type textarea "Poxa, que péssimo!"
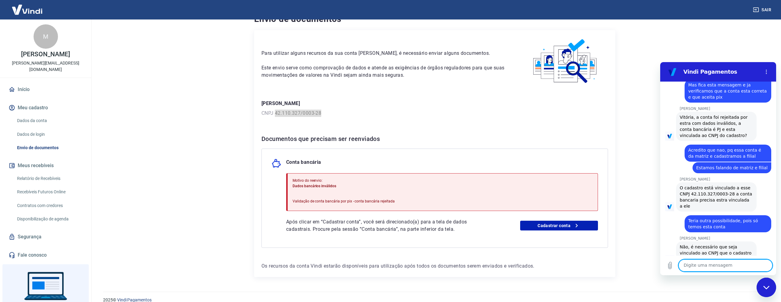
scroll to position [730, 0]
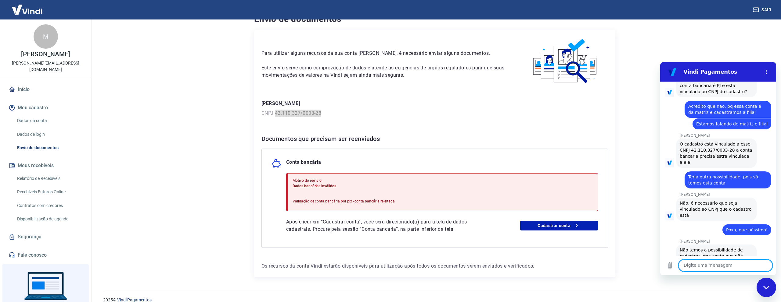
click at [703, 270] on textarea at bounding box center [725, 266] width 94 height 12
type textarea "E se colocarmos uma conta no CPF"
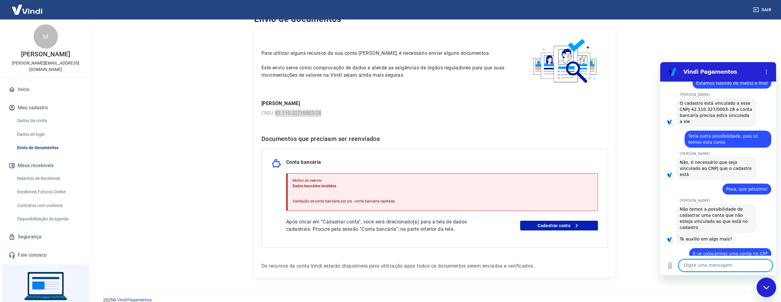
scroll to position [782, 0]
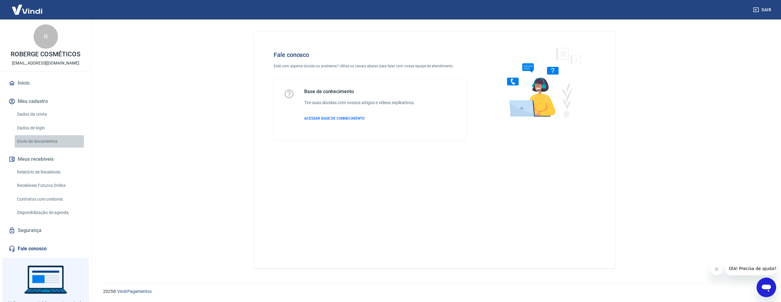
click at [23, 138] on link "Envio de documentos" at bounding box center [49, 141] width 69 height 13
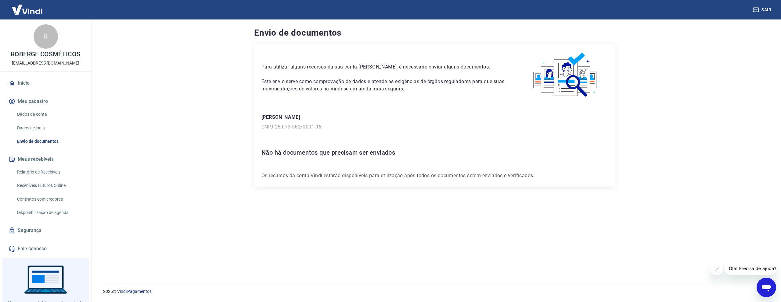
click at [51, 118] on link "Dados da conta" at bounding box center [49, 114] width 69 height 13
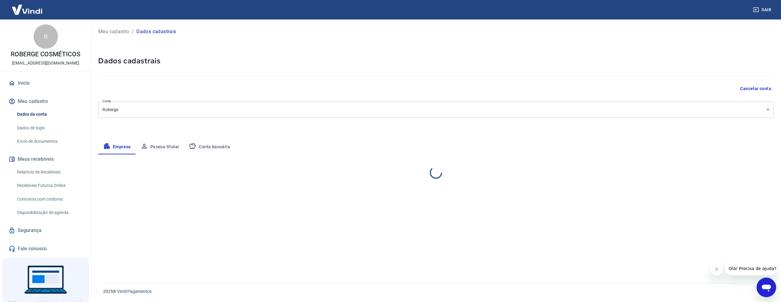
select select "SP"
select select "business"
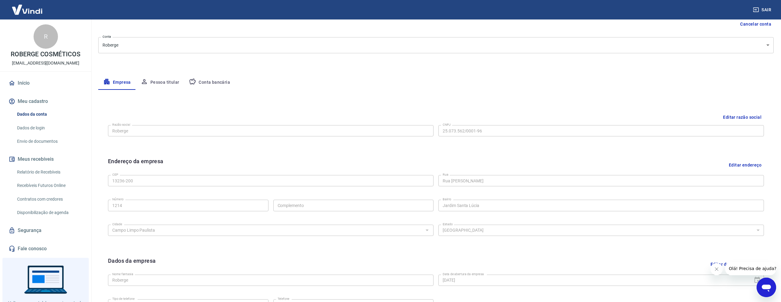
scroll to position [121, 0]
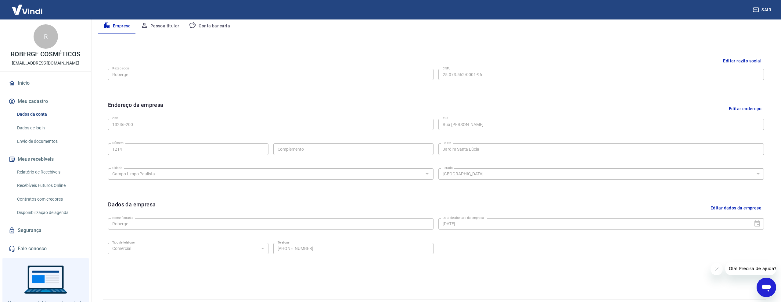
click at [167, 28] on button "Pessoa titular" at bounding box center [160, 26] width 48 height 15
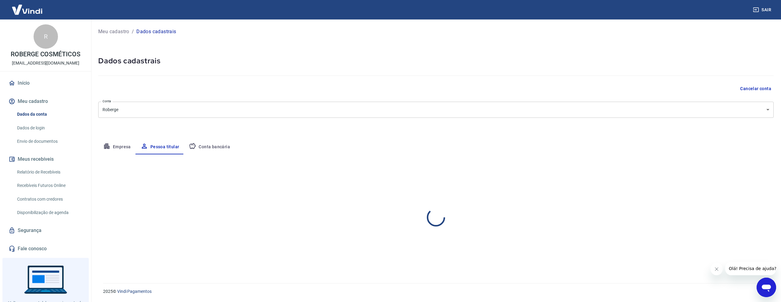
scroll to position [0, 0]
click at [200, 151] on button "Conta bancária" at bounding box center [209, 147] width 51 height 15
select select "1"
click at [50, 144] on link "Envio de documentos" at bounding box center [49, 141] width 69 height 13
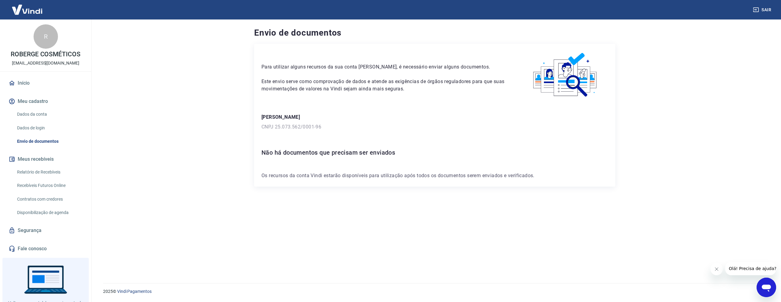
click at [388, 152] on h6 "Não há documentos que precisam ser enviados" at bounding box center [434, 153] width 346 height 10
click at [37, 113] on link "Dados da conta" at bounding box center [49, 114] width 69 height 13
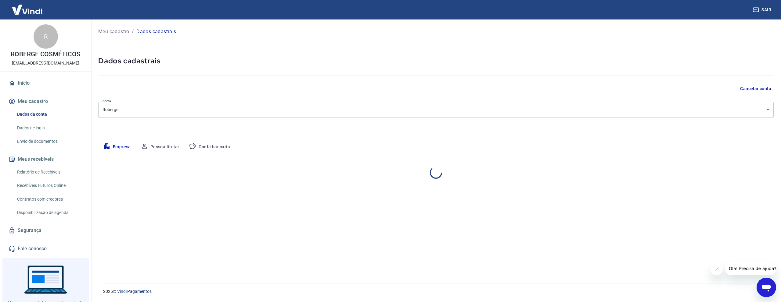
select select "SP"
select select "business"
click at [48, 56] on p "ROBERGE COSMÉTICOS" at bounding box center [46, 54] width 70 height 6
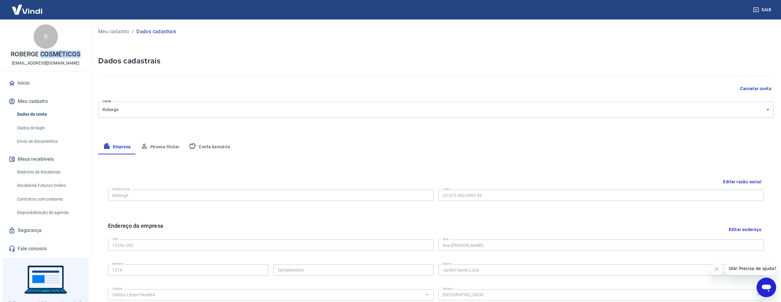
click at [48, 56] on p "ROBERGE COSMÉTICOS" at bounding box center [46, 54] width 70 height 6
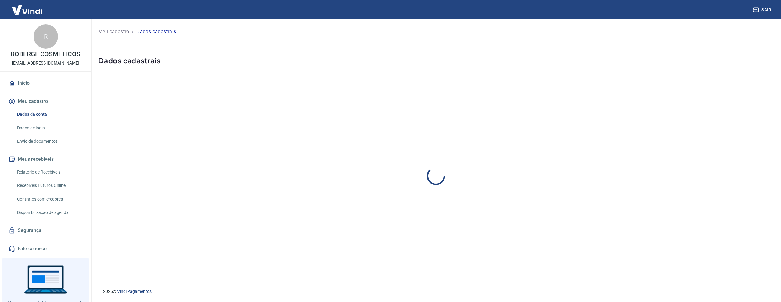
select select "SP"
select select "business"
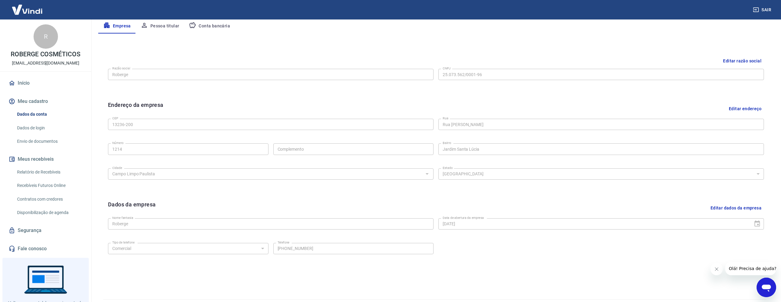
scroll to position [137, 0]
